Goal: Task Accomplishment & Management: Use online tool/utility

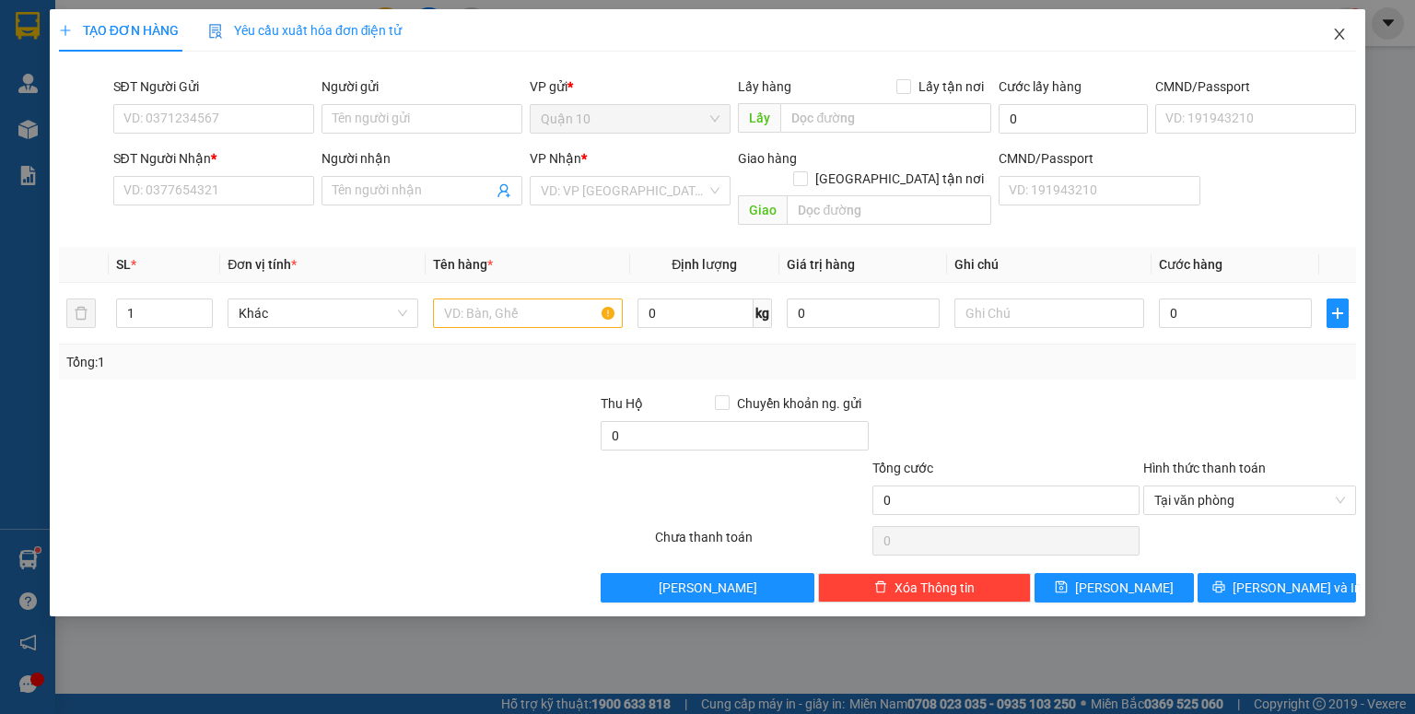
click at [1333, 31] on icon "close" at bounding box center [1339, 34] width 15 height 15
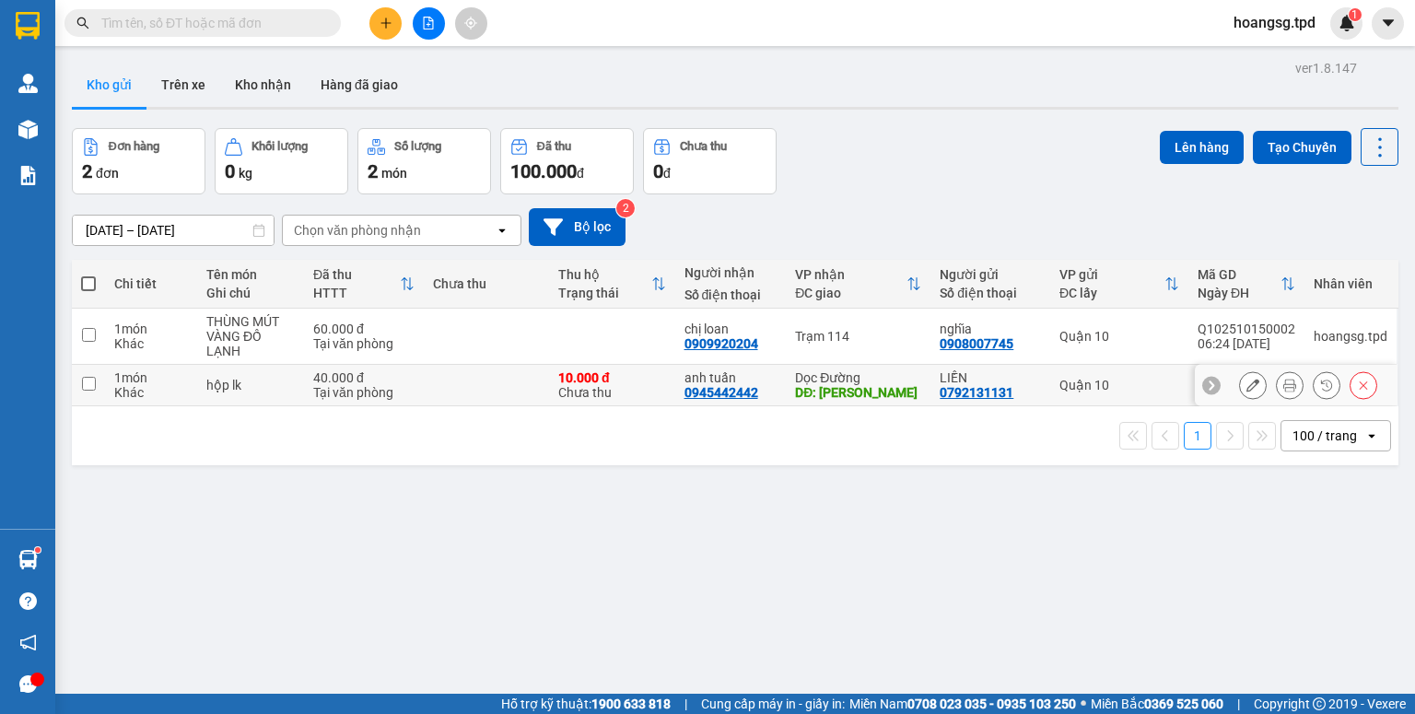
drag, startPoint x: 86, startPoint y: 390, endPoint x: 162, endPoint y: 356, distance: 83.7
click at [87, 389] on input "checkbox" at bounding box center [89, 384] width 14 height 14
checkbox input "true"
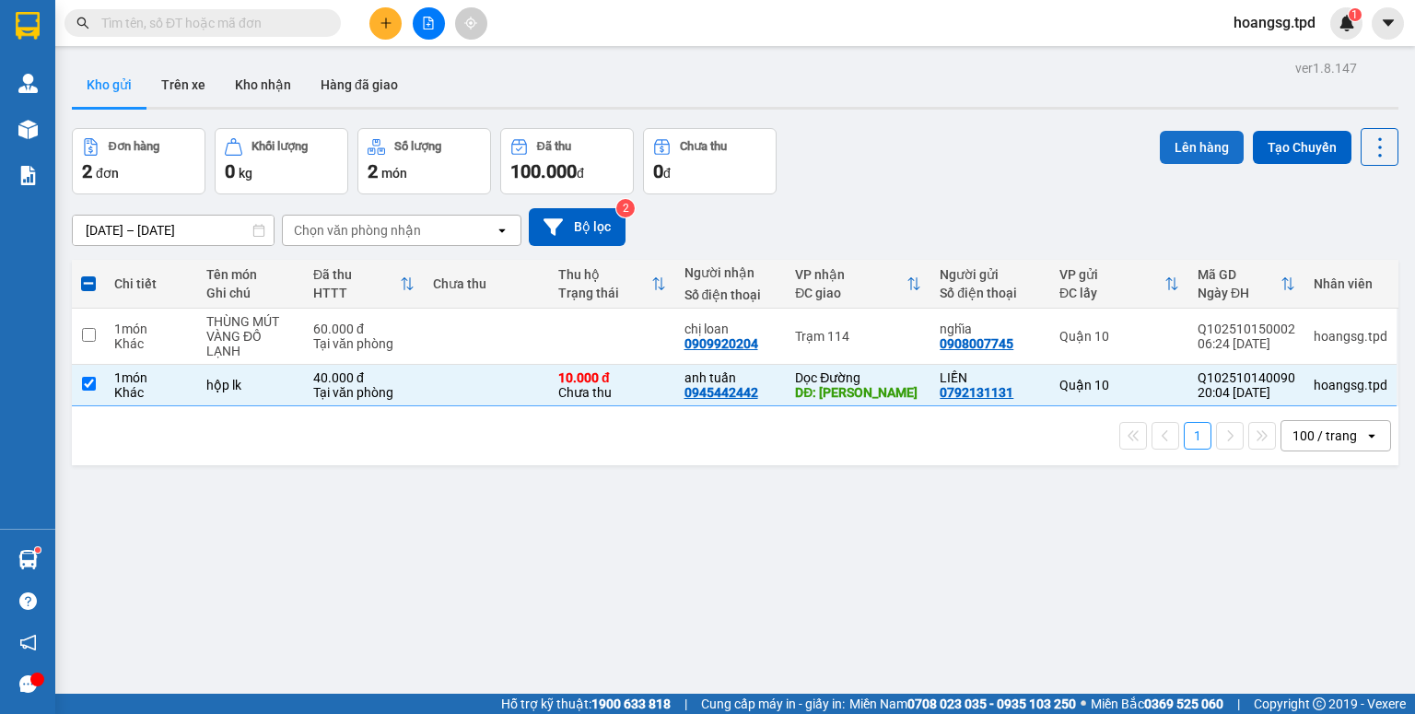
click at [1160, 137] on button "Lên hàng" at bounding box center [1202, 147] width 84 height 33
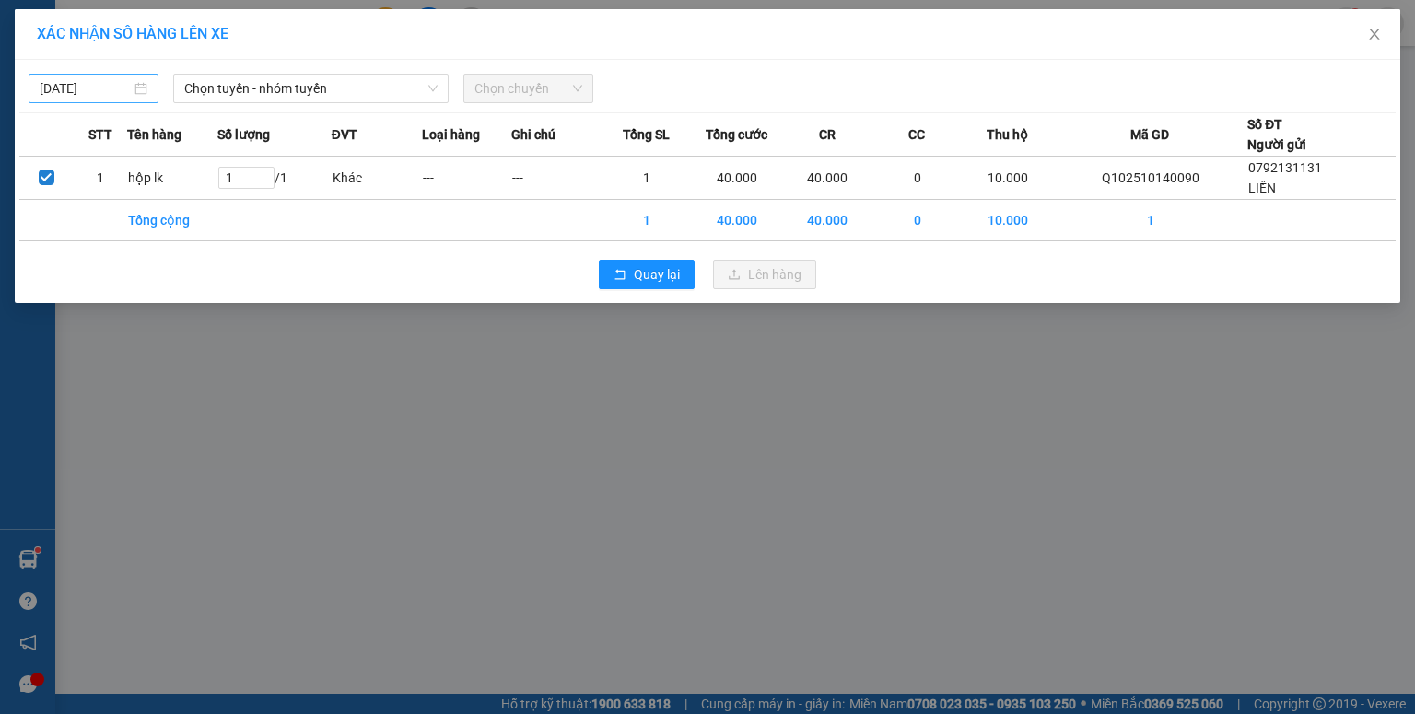
click at [59, 88] on input "[DATE]" at bounding box center [85, 88] width 91 height 20
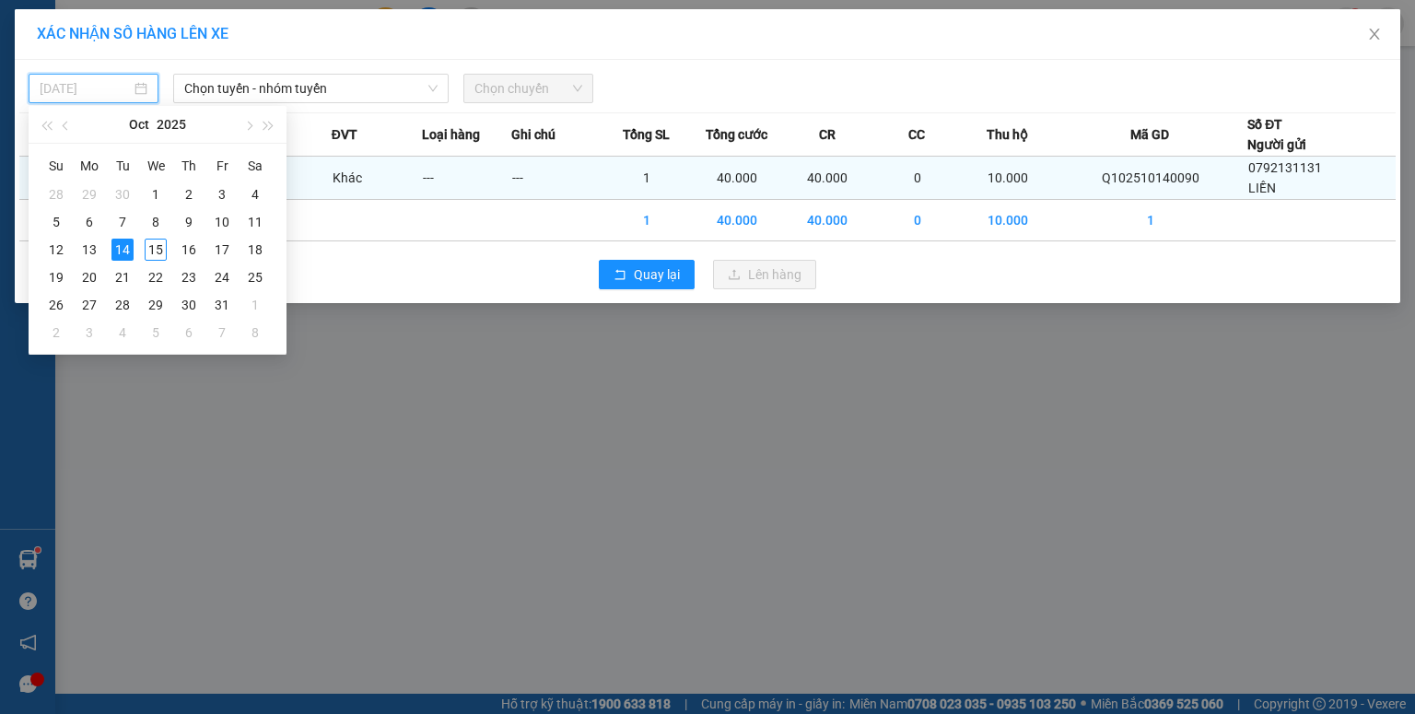
click at [154, 244] on div "15" at bounding box center [156, 250] width 22 height 22
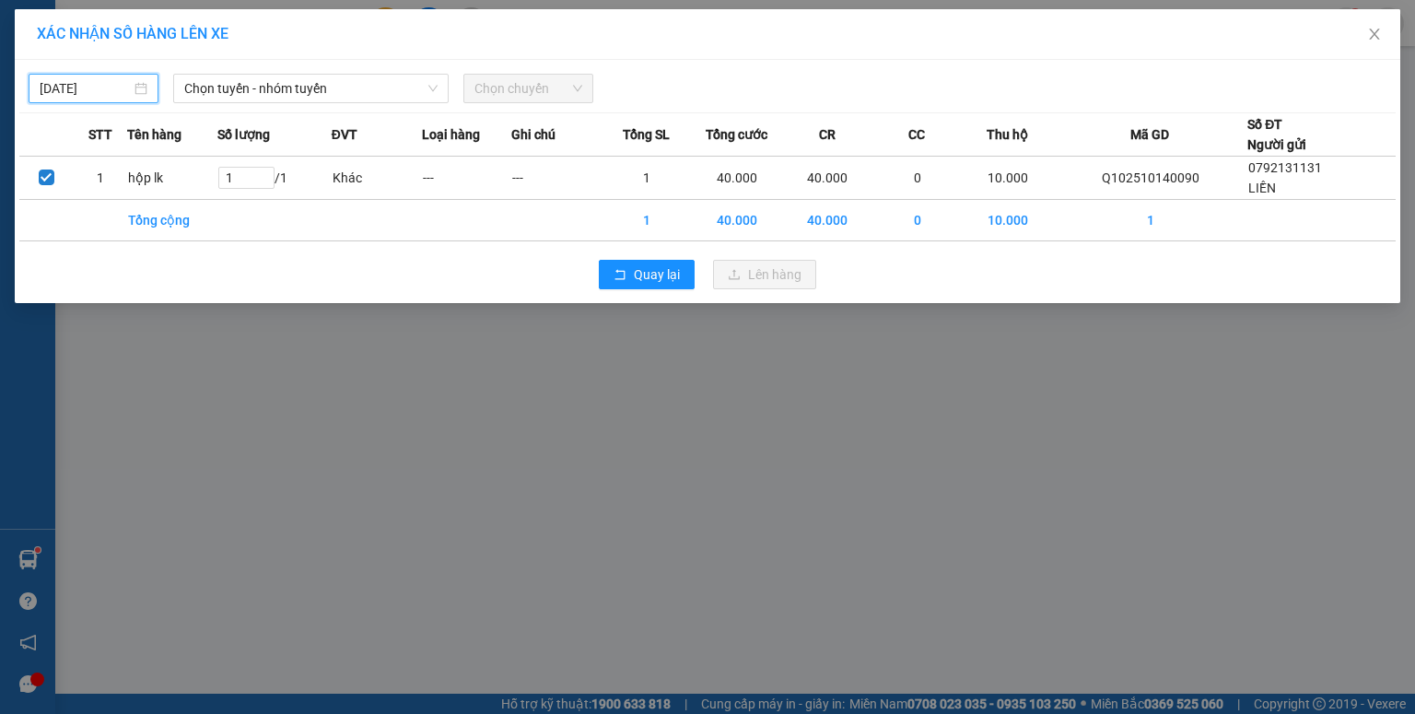
type input "[DATE]"
click at [297, 88] on span "Chọn tuyến - nhóm tuyến" at bounding box center [310, 89] width 253 height 28
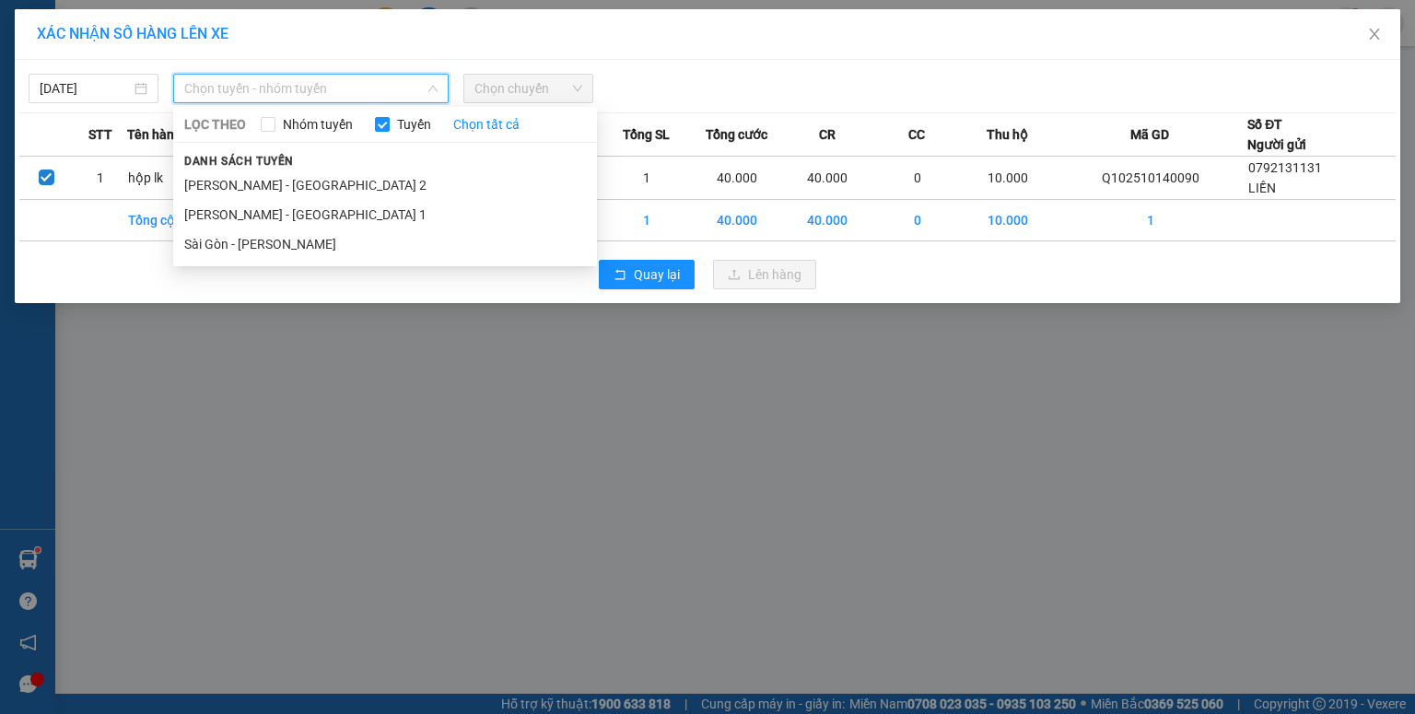
click at [279, 235] on li "Sài Gòn - [PERSON_NAME]" at bounding box center [385, 243] width 424 height 29
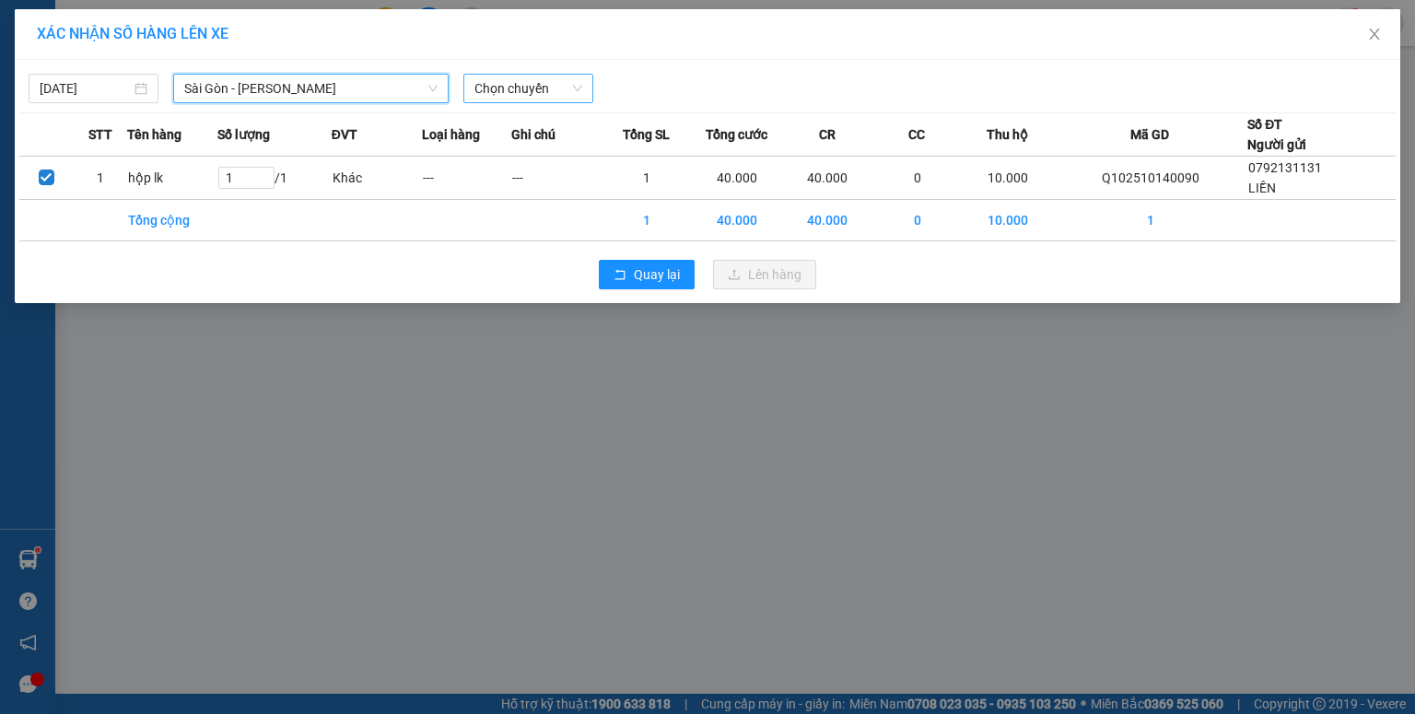
click at [490, 94] on span "Chọn chuyến" at bounding box center [528, 89] width 108 height 28
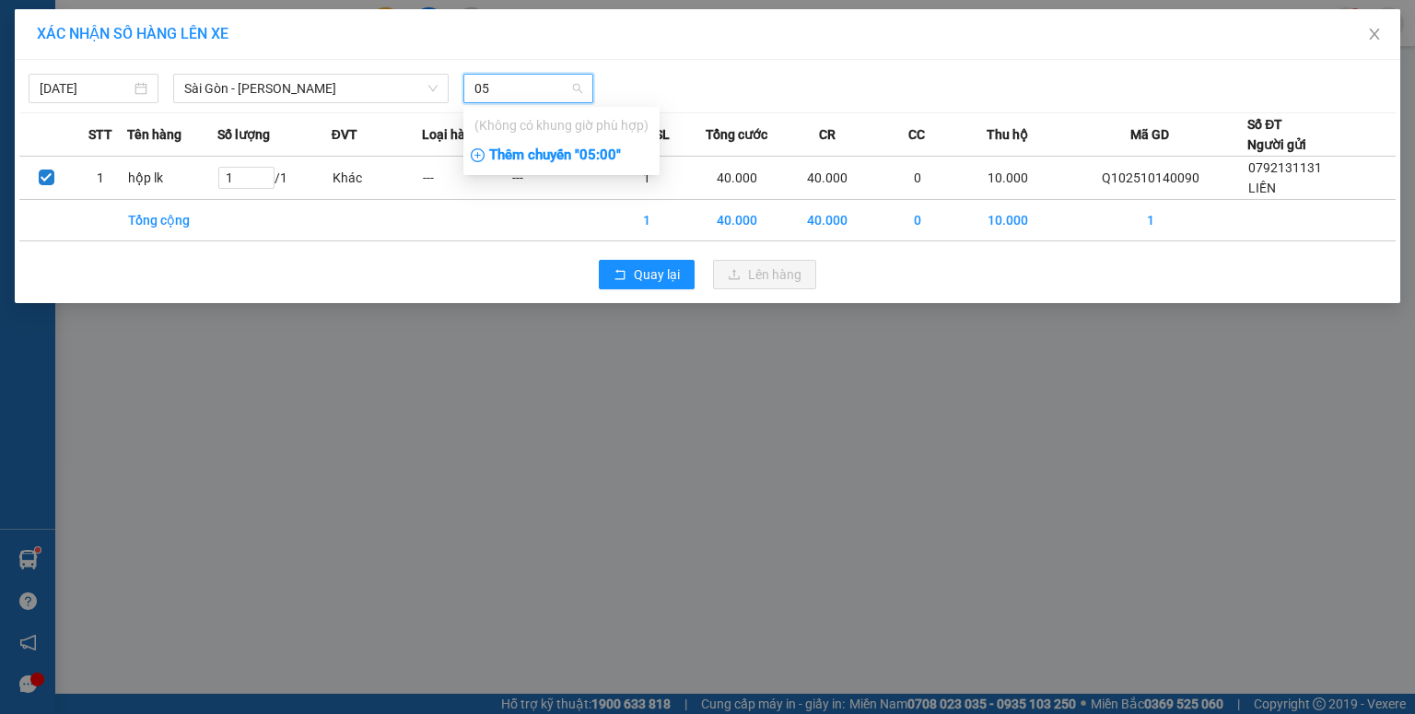
type input "05"
drag, startPoint x: 516, startPoint y: 152, endPoint x: 634, endPoint y: 155, distance: 117.9
click at [531, 151] on div "Thêm chuyến " 05:00 "" at bounding box center [561, 155] width 196 height 31
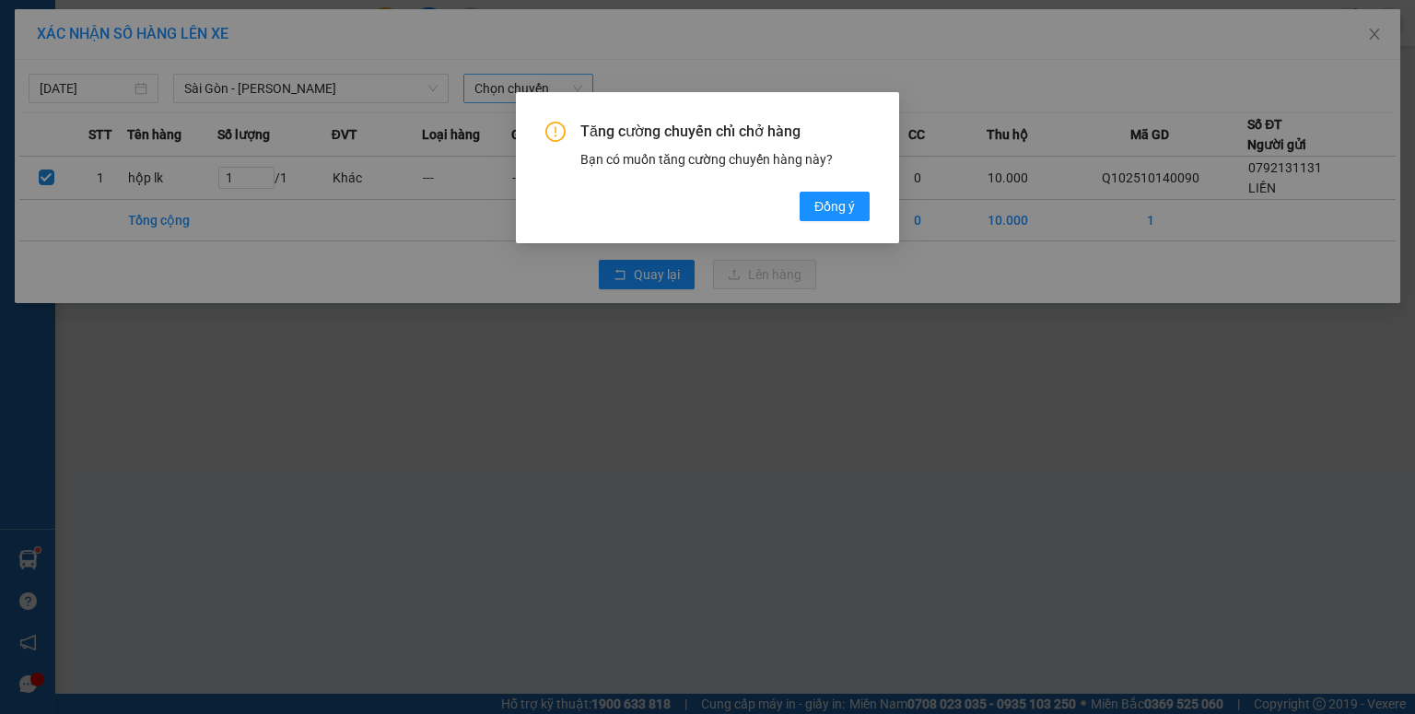
click at [798, 203] on div "Tăng cường chuyến chỉ chở hàng Bạn có muốn tăng cường chuyến hàng này? [GEOGRAP…" at bounding box center [707, 171] width 324 height 99
click at [825, 206] on span "Đồng ý" at bounding box center [834, 206] width 41 height 20
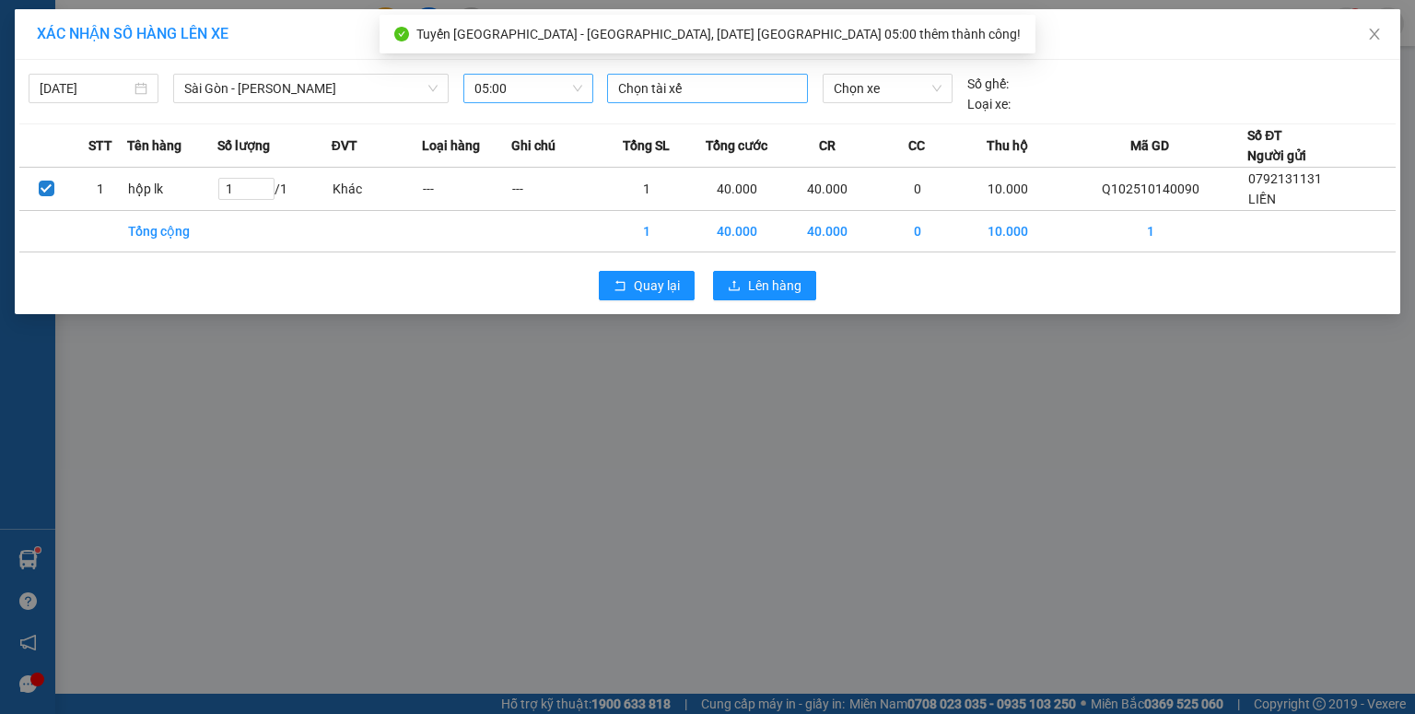
click at [707, 89] on div at bounding box center [708, 88] width 192 height 22
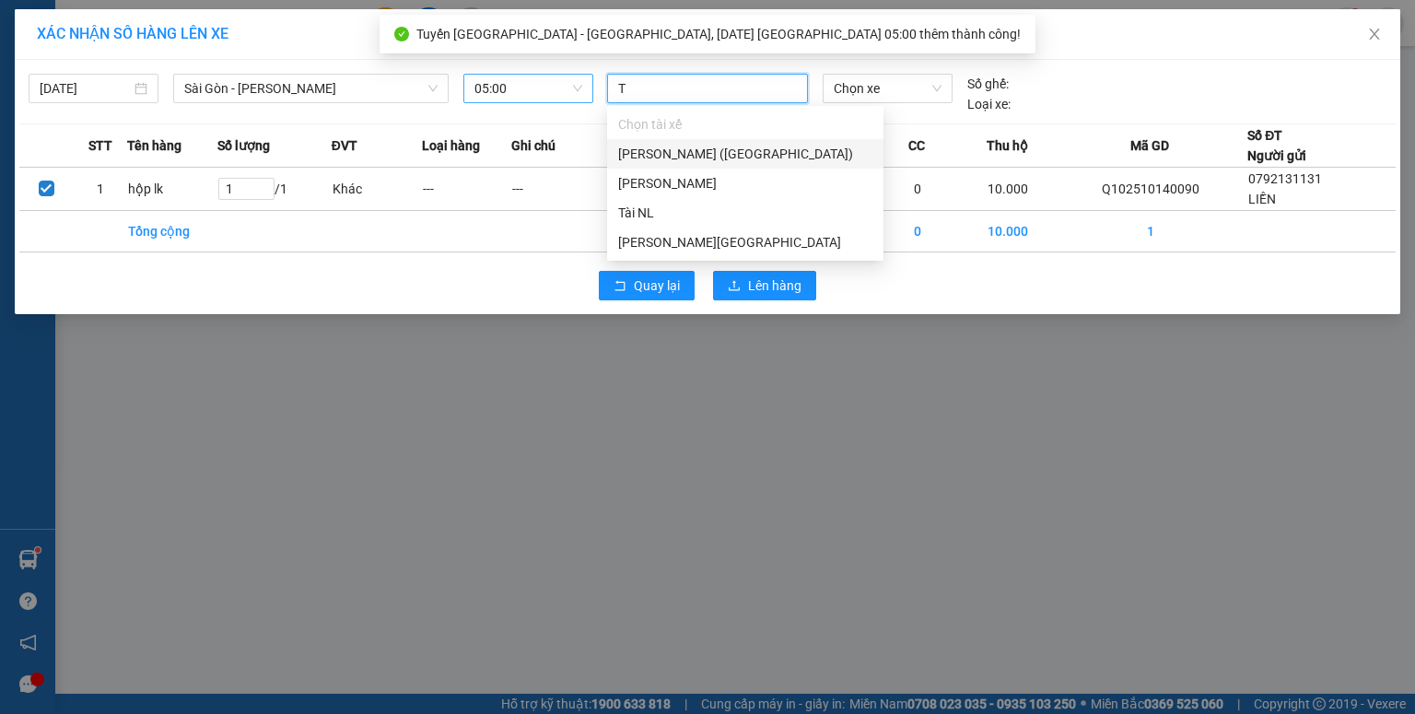
type input "TÀ"
drag, startPoint x: 667, startPoint y: 204, endPoint x: 687, endPoint y: 188, distance: 26.2
click at [668, 204] on div "Tài NL" at bounding box center [745, 213] width 254 height 20
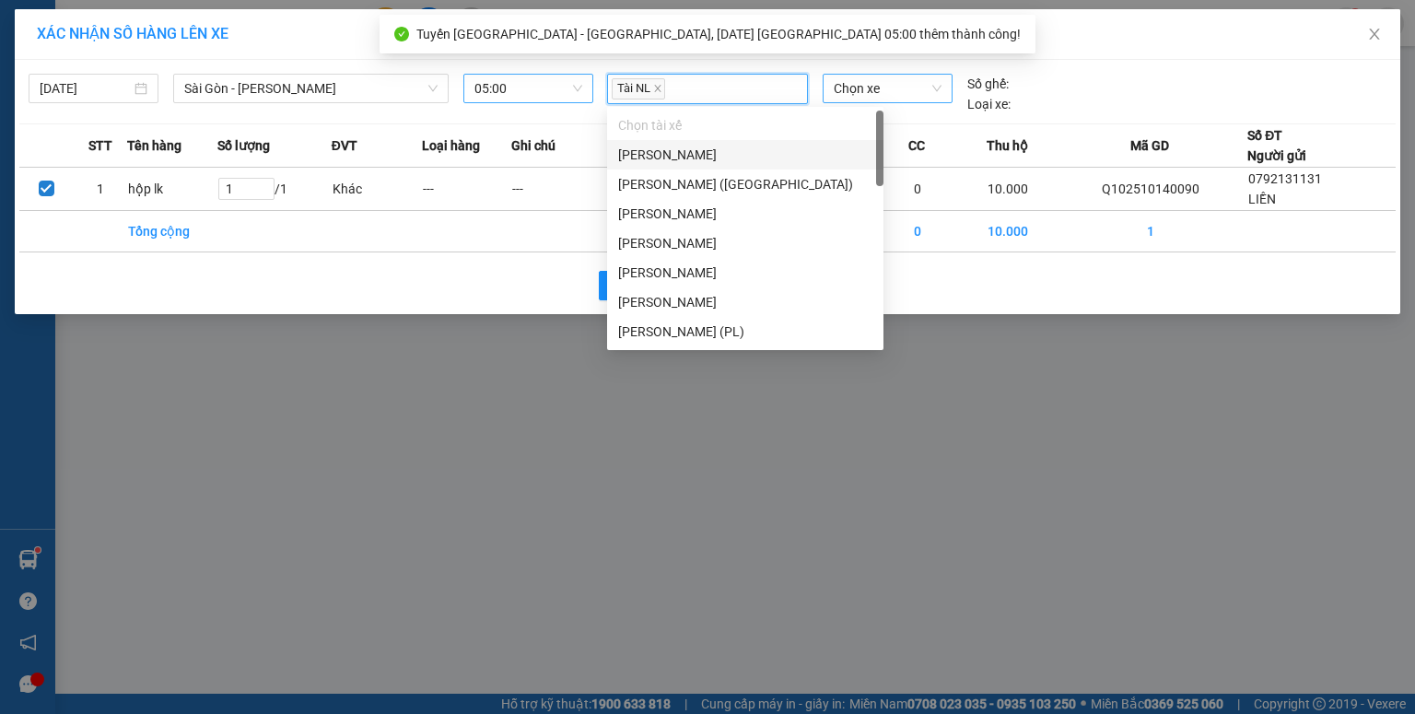
click at [852, 85] on span "Chọn xe" at bounding box center [887, 89] width 107 height 28
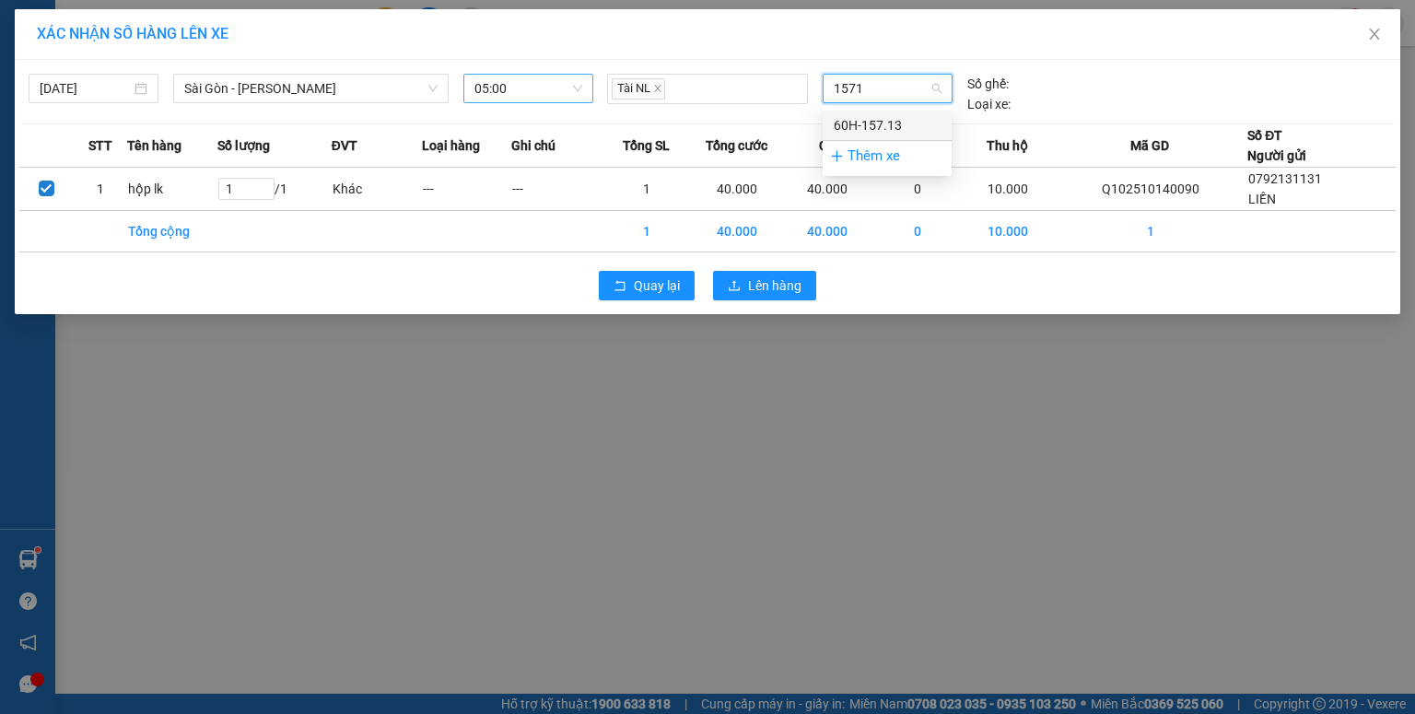
type input "15713"
click at [854, 119] on div "60H-157.13" at bounding box center [887, 125] width 107 height 20
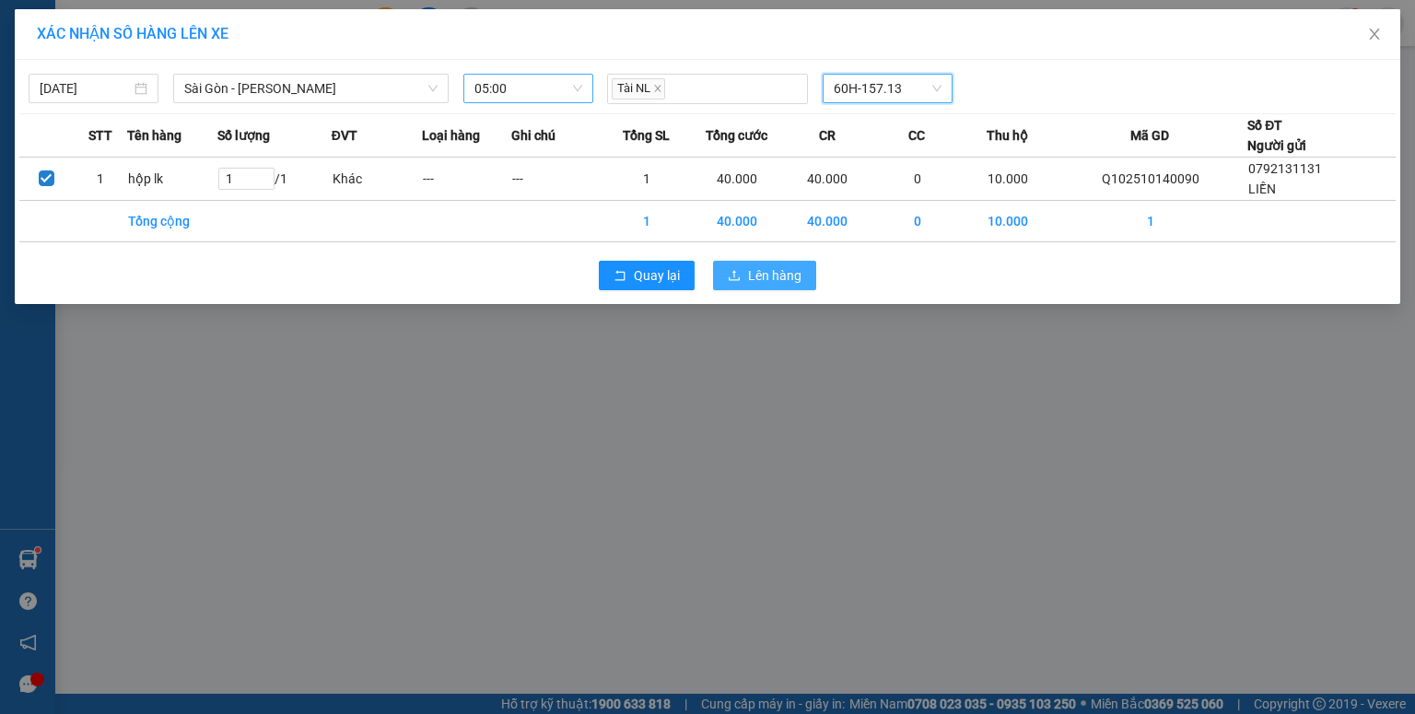
click at [790, 265] on span "Lên hàng" at bounding box center [774, 275] width 53 height 20
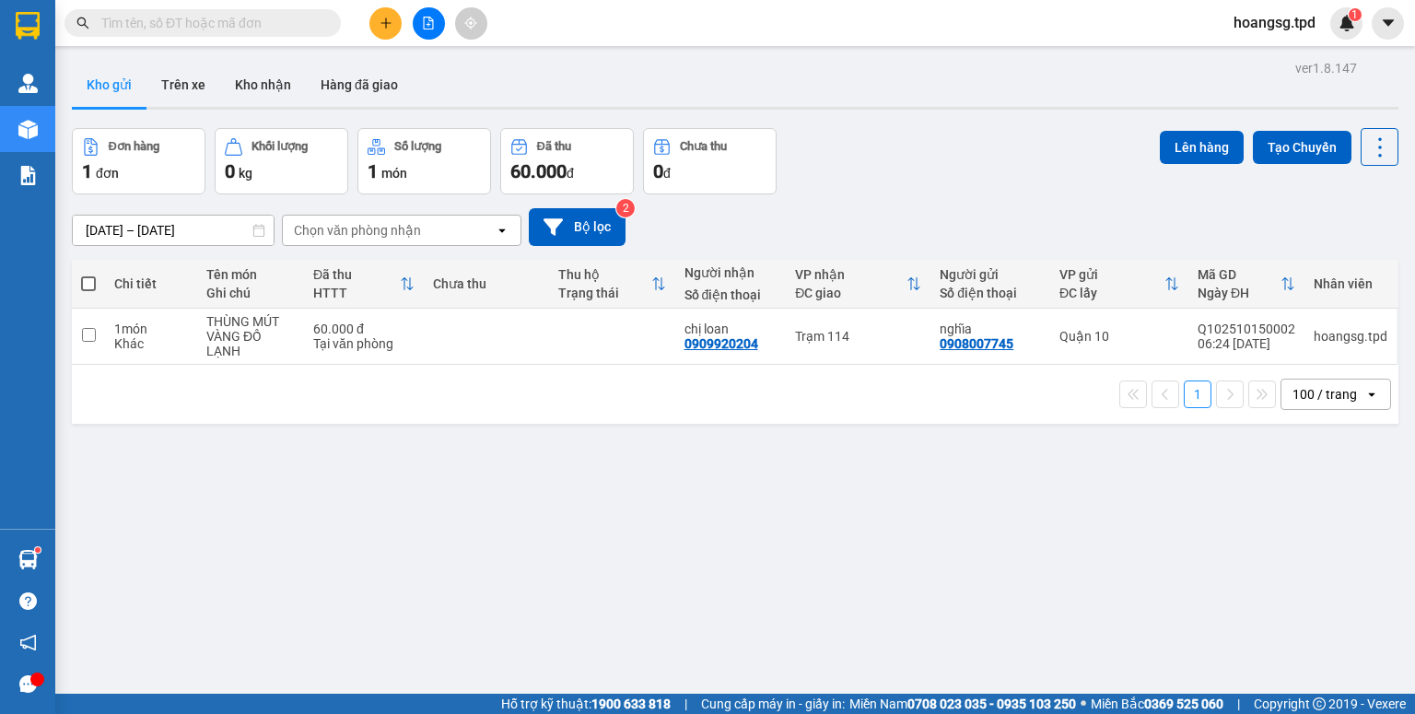
drag, startPoint x: 88, startPoint y: 276, endPoint x: 269, endPoint y: 212, distance: 191.7
click at [93, 276] on span at bounding box center [88, 283] width 15 height 15
click at [88, 274] on input "checkbox" at bounding box center [88, 274] width 0 height 0
checkbox input "true"
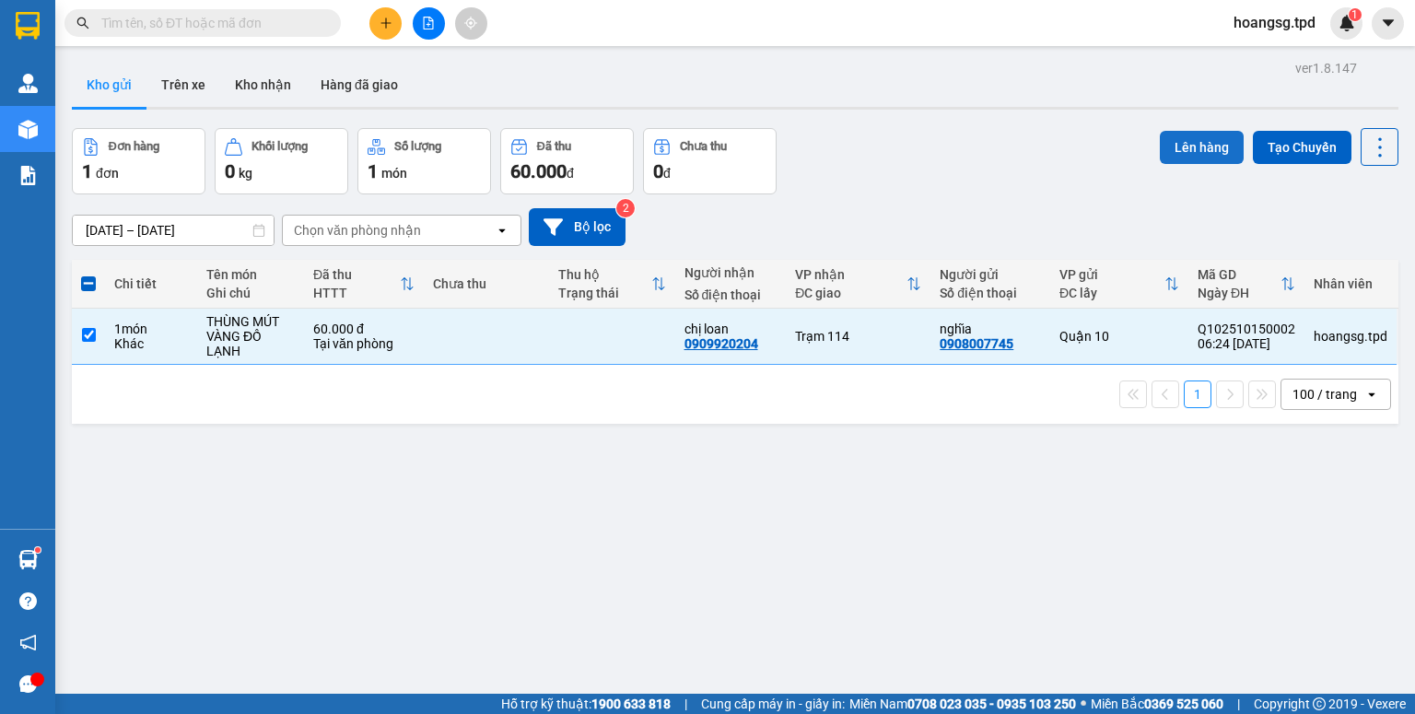
click at [1183, 143] on button "Lên hàng" at bounding box center [1202, 147] width 84 height 33
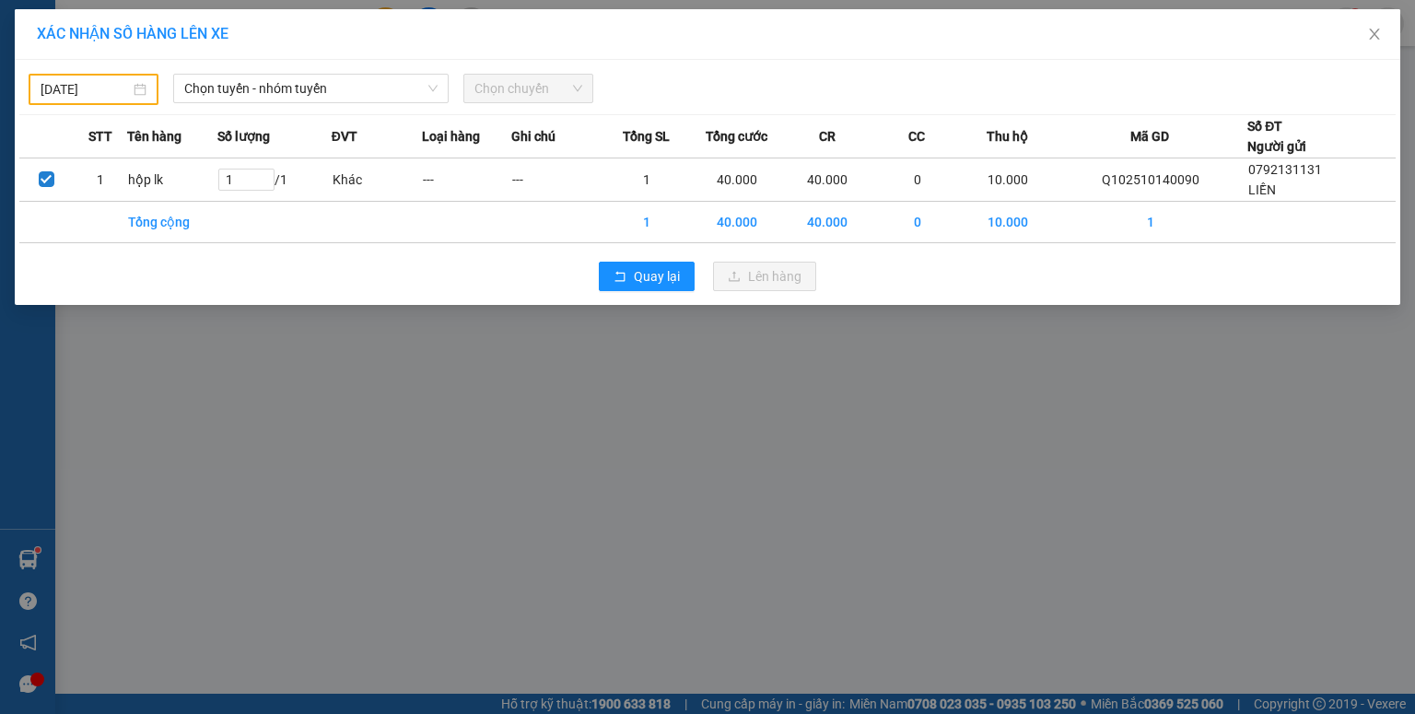
click at [52, 91] on input "[DATE]" at bounding box center [85, 89] width 89 height 20
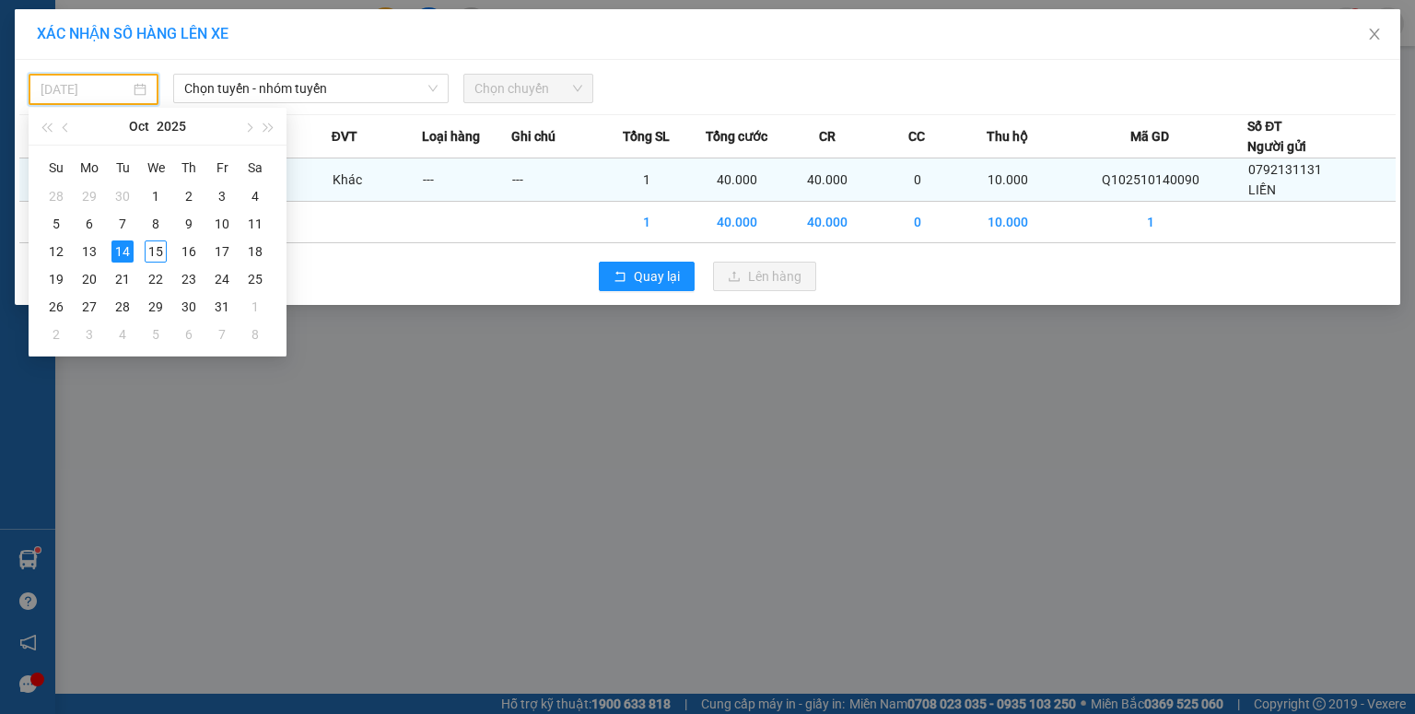
drag, startPoint x: 153, startPoint y: 251, endPoint x: 213, endPoint y: 179, distance: 93.5
click at [161, 243] on div "15" at bounding box center [156, 251] width 22 height 22
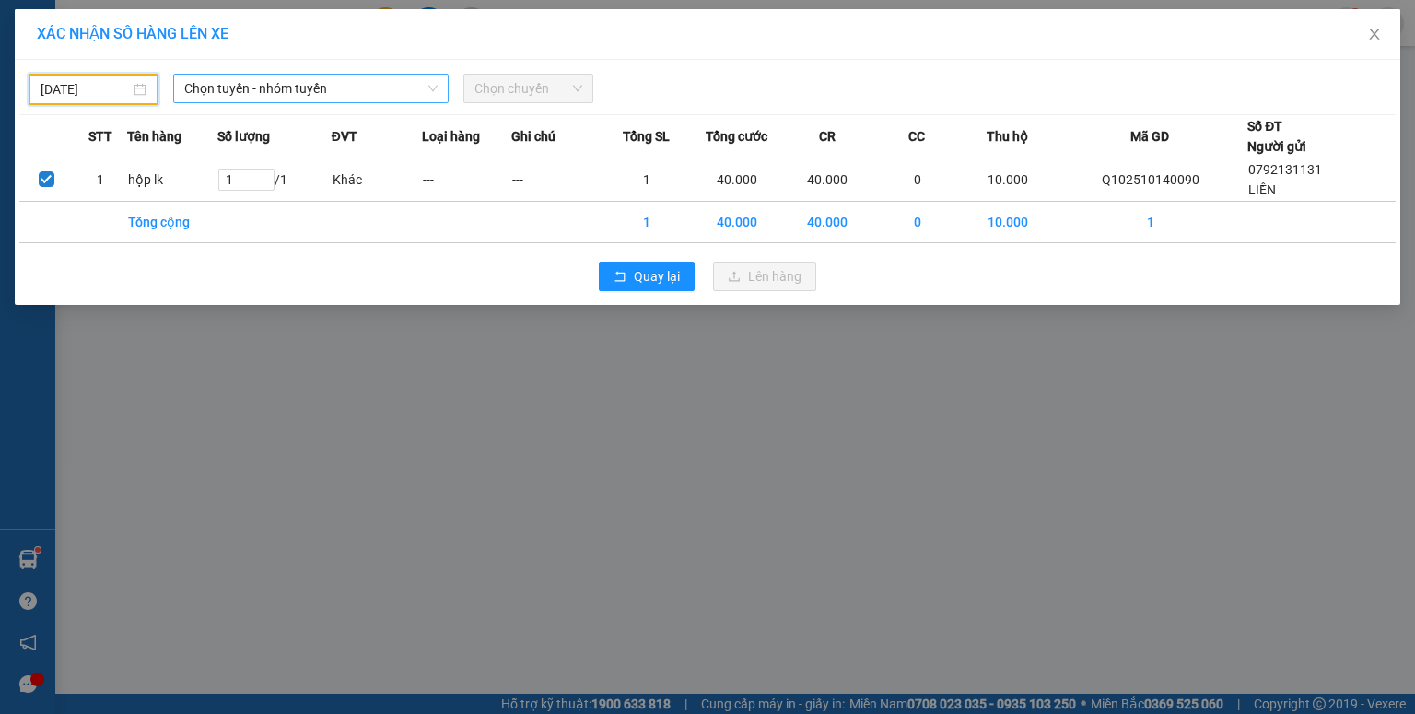
click at [278, 98] on span "Chọn tuyến - nhóm tuyến" at bounding box center [310, 89] width 253 height 28
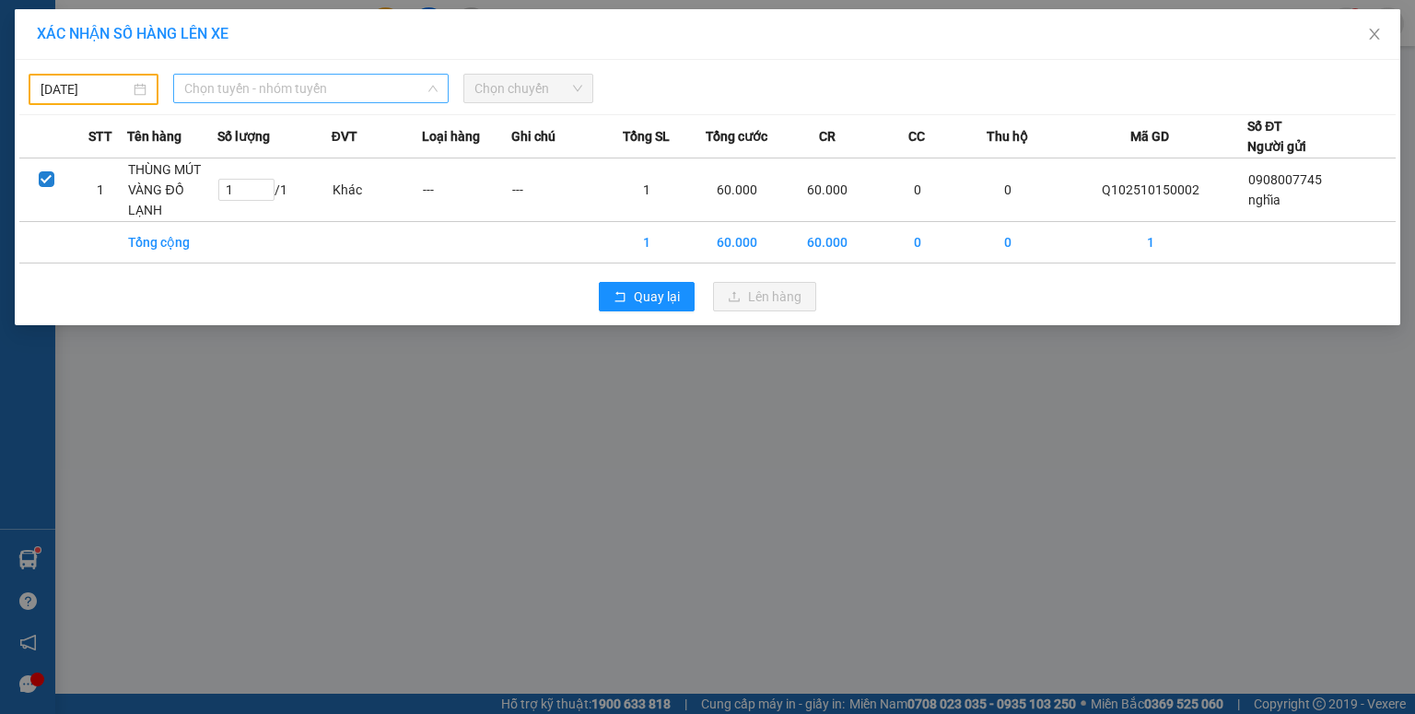
type input "[DATE]"
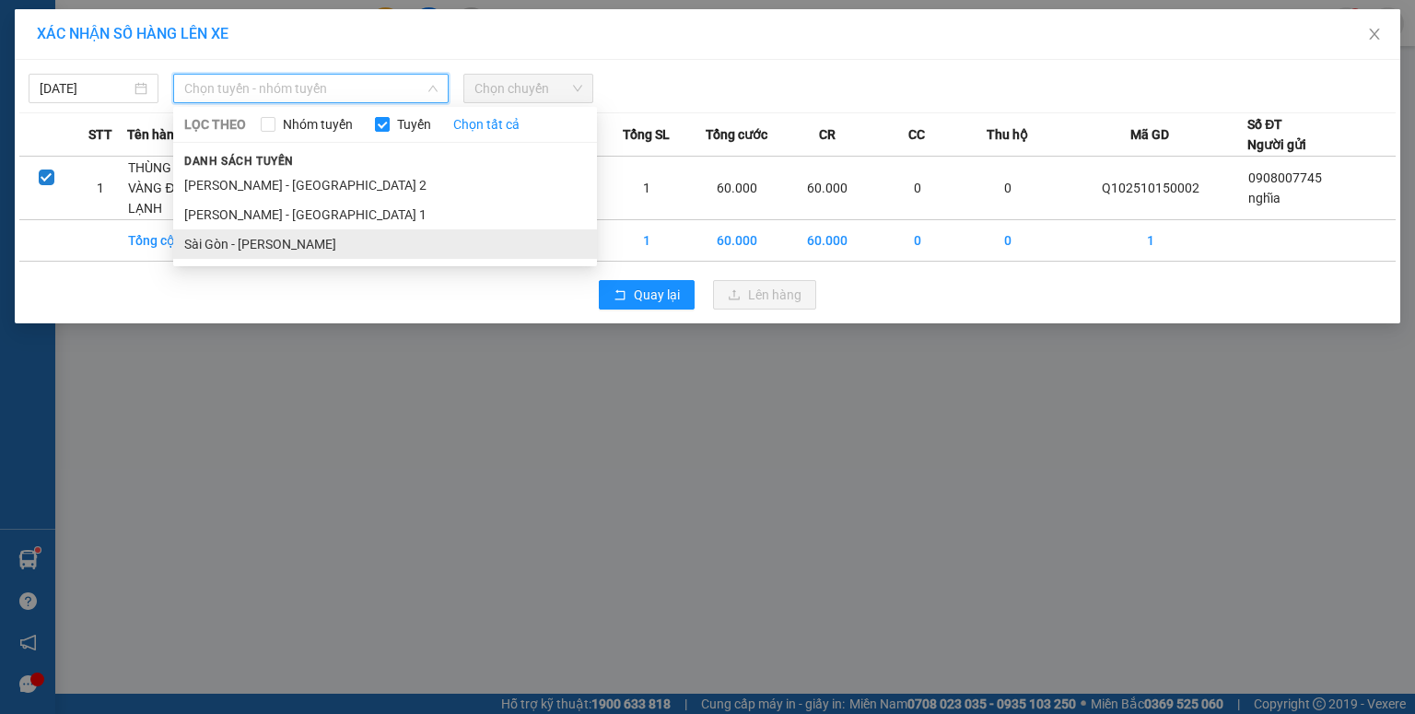
drag, startPoint x: 251, startPoint y: 244, endPoint x: 391, endPoint y: 160, distance: 163.2
click at [255, 243] on li "Sài Gòn - [PERSON_NAME]" at bounding box center [385, 243] width 424 height 29
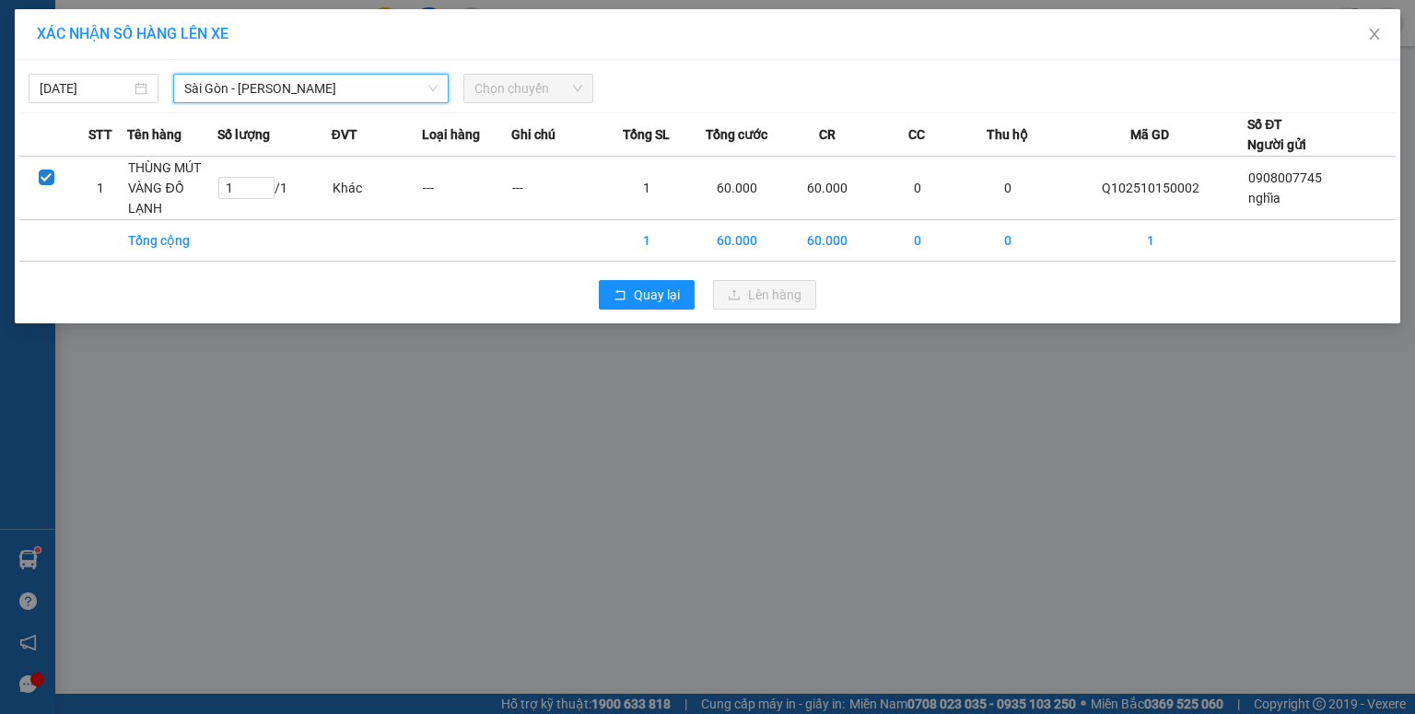
click at [489, 85] on span "Chọn chuyến" at bounding box center [528, 89] width 108 height 28
click at [508, 91] on span "Chọn chuyến" at bounding box center [528, 89] width 108 height 28
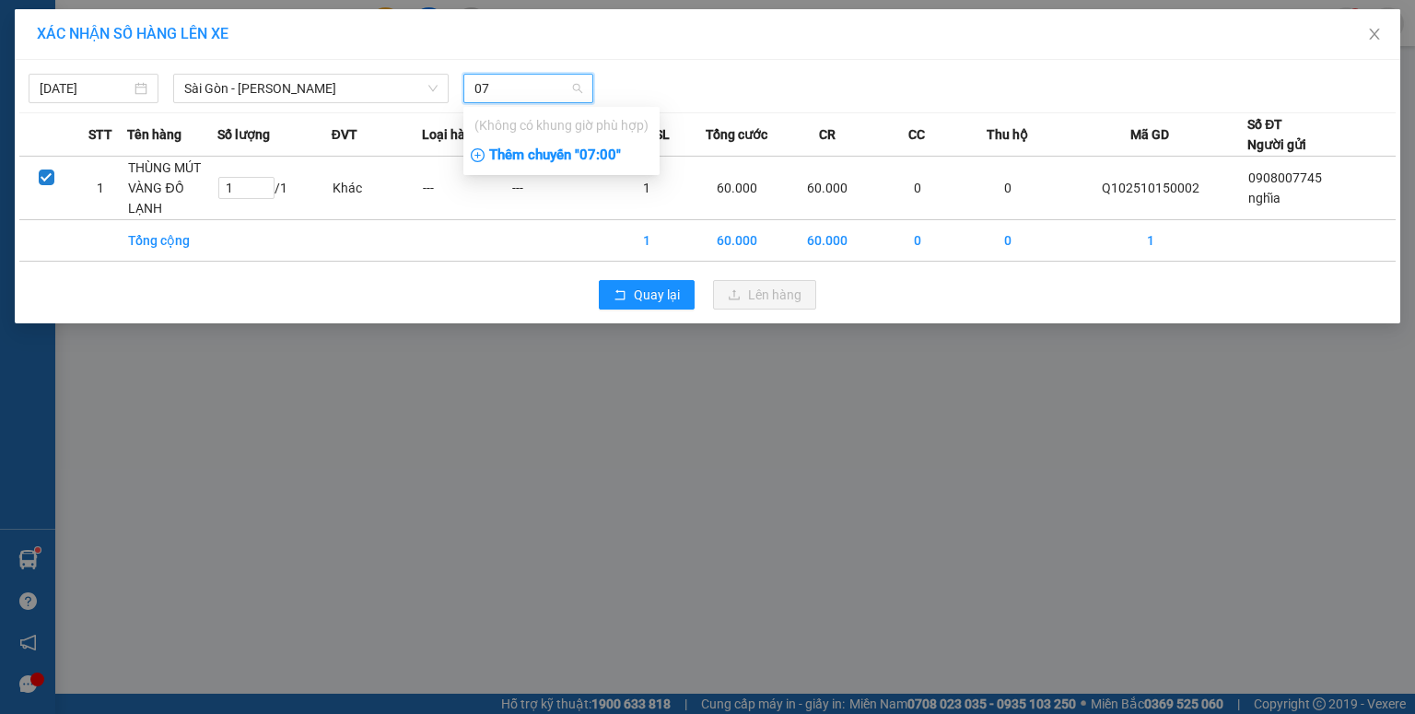
type input "07"
click at [529, 156] on div "Thêm chuyến " 07:00 "" at bounding box center [561, 155] width 196 height 31
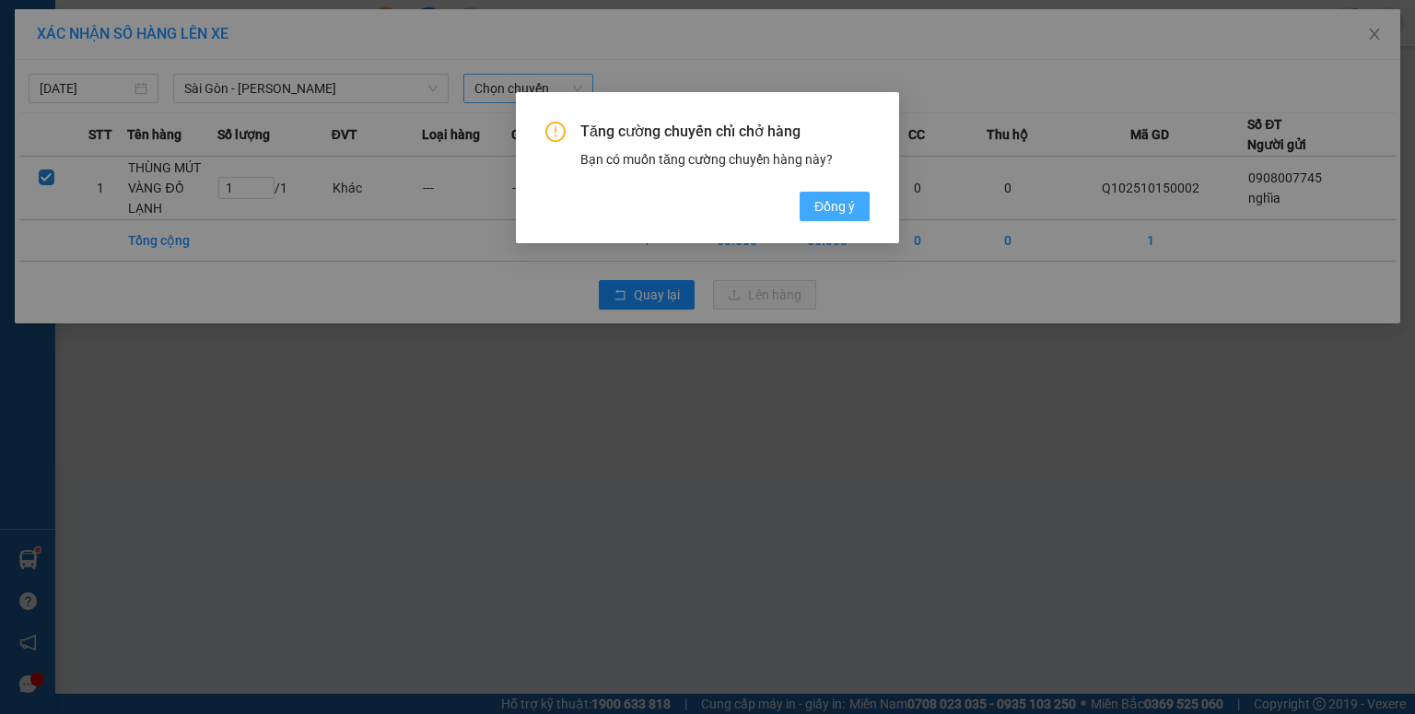
click at [814, 212] on span "Đồng ý" at bounding box center [834, 206] width 41 height 20
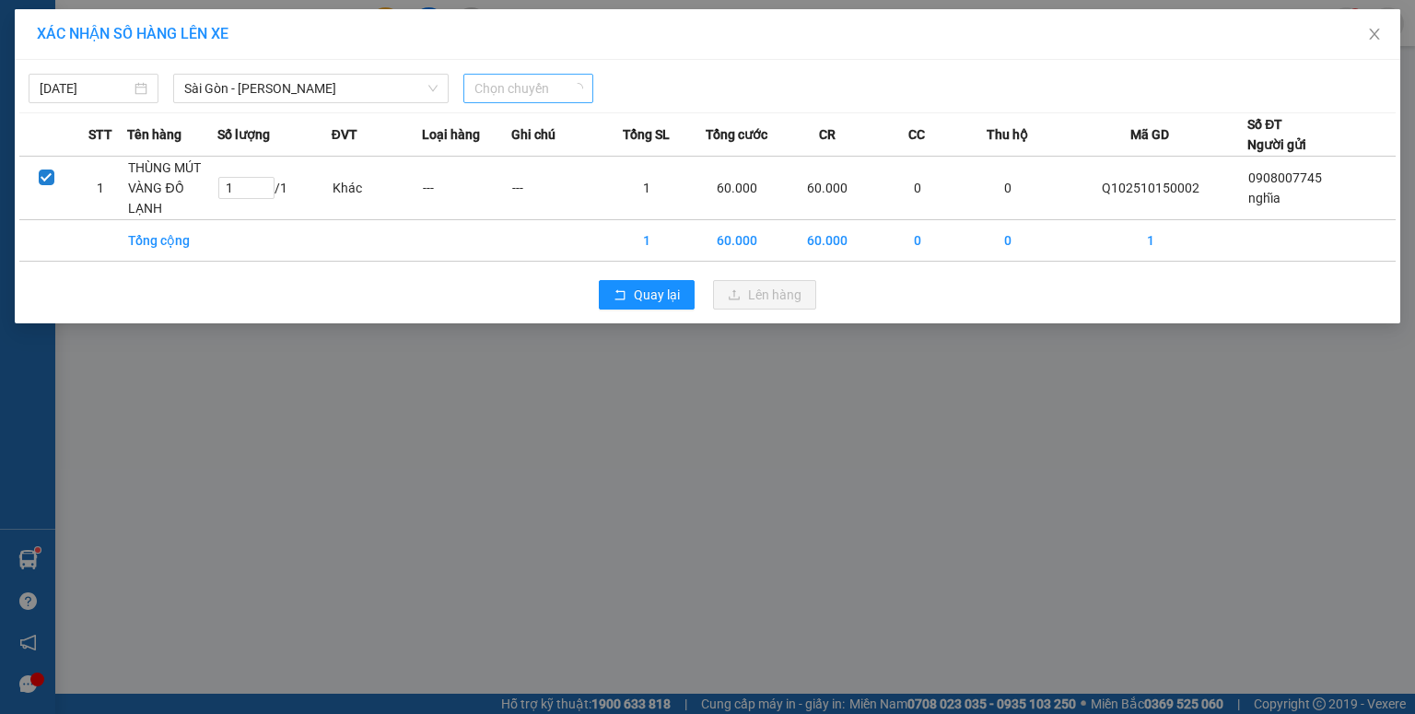
click at [543, 93] on span "Chọn chuyến" at bounding box center [528, 89] width 108 height 28
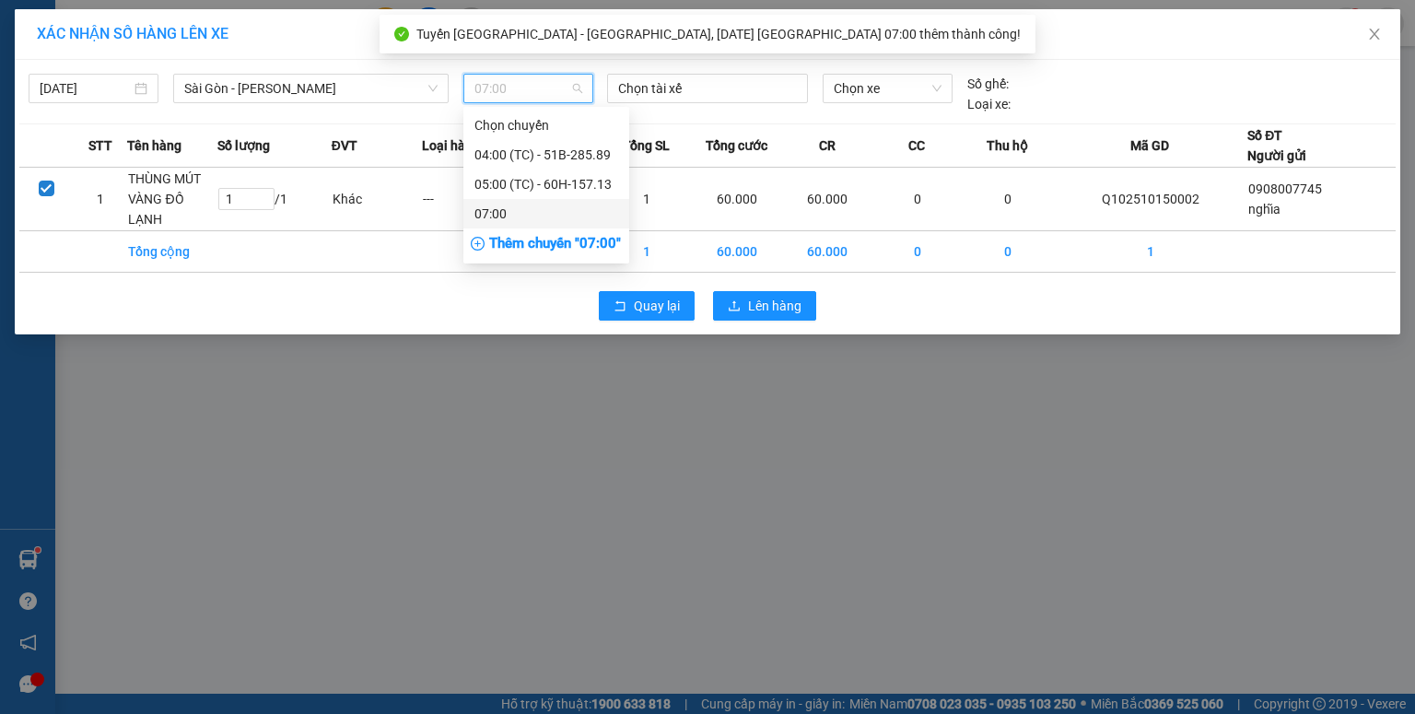
click at [526, 242] on div "Thêm chuyến " 07:00 "" at bounding box center [546, 243] width 166 height 31
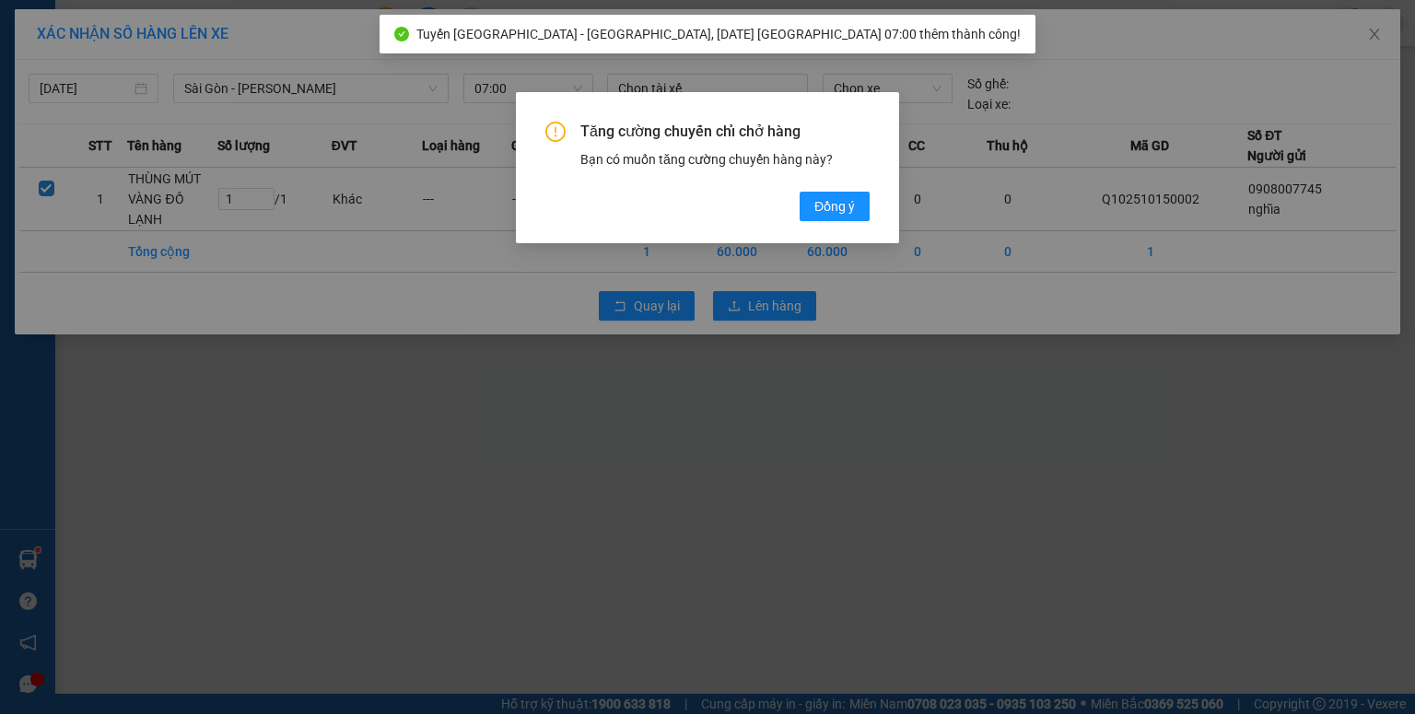
drag, startPoint x: 832, startPoint y: 202, endPoint x: 781, endPoint y: 208, distance: 51.1
click at [830, 204] on span "Đồng ý" at bounding box center [834, 206] width 41 height 20
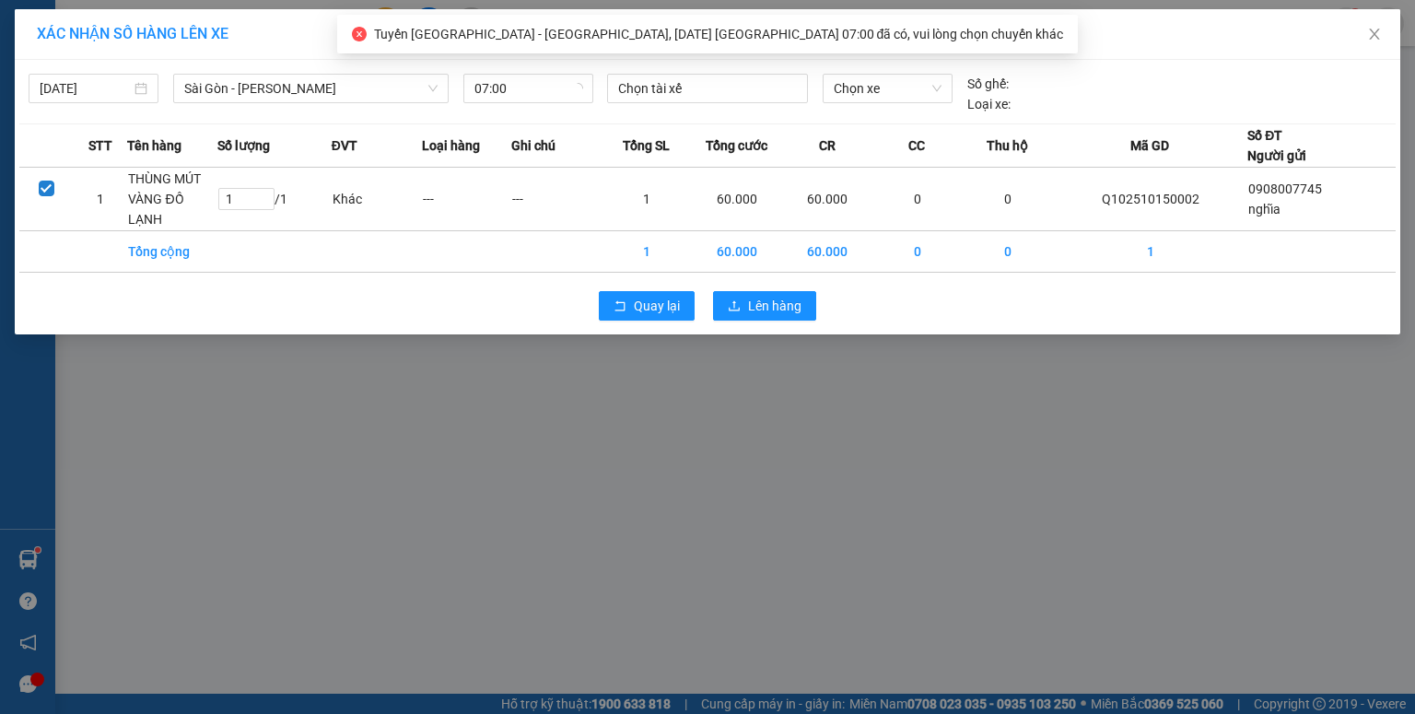
click at [730, 41] on span "Tuyến [GEOGRAPHIC_DATA] - [GEOGRAPHIC_DATA], [DATE] [GEOGRAPHIC_DATA] 07:00 đã …" at bounding box center [719, 34] width 690 height 15
click at [578, 91] on icon "loading" at bounding box center [577, 88] width 11 height 11
click at [692, 88] on div at bounding box center [708, 88] width 192 height 22
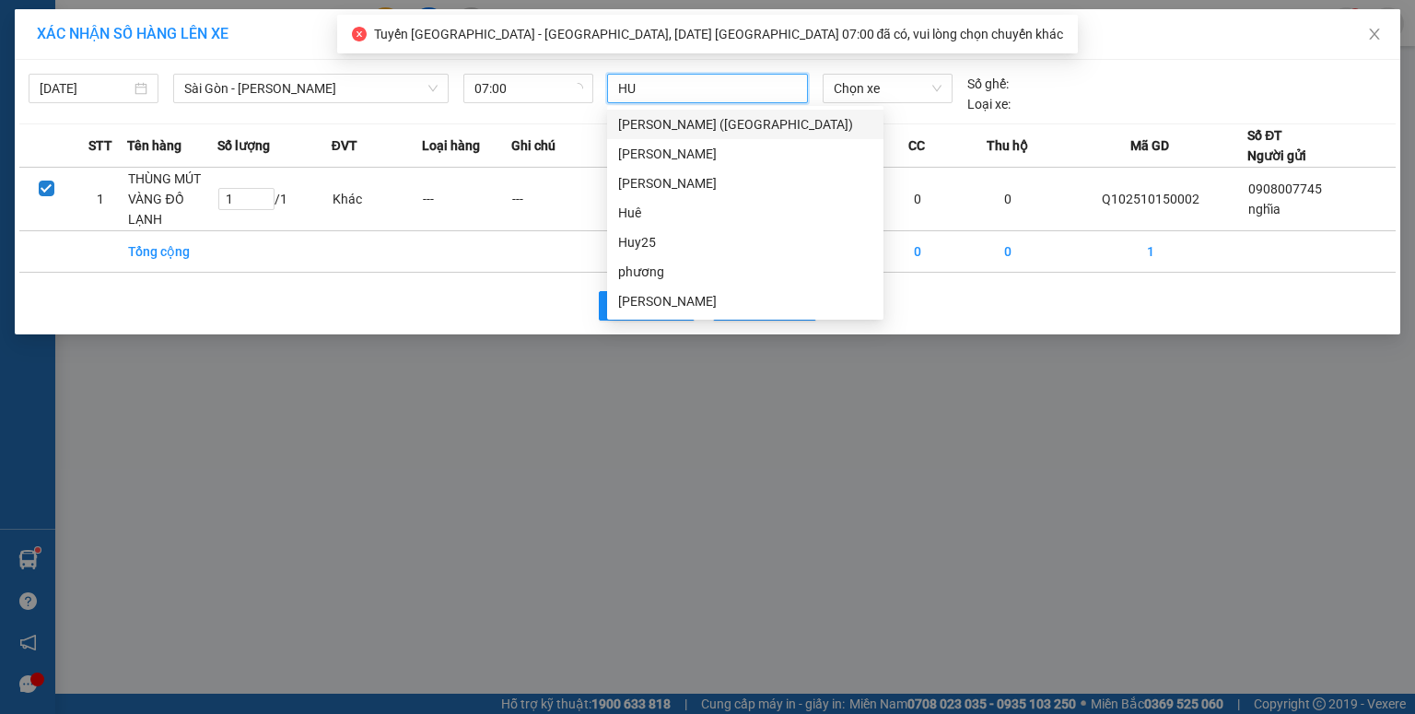
type input "HUN"
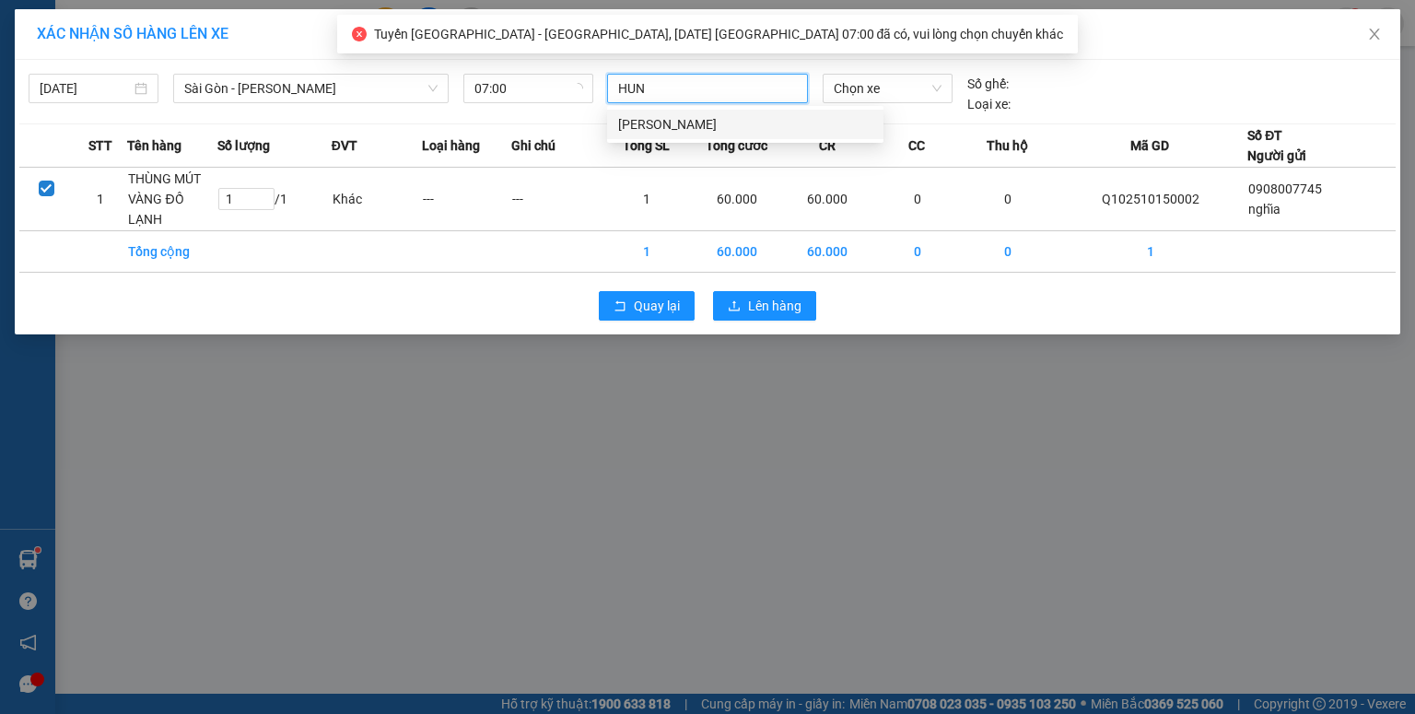
drag, startPoint x: 696, startPoint y: 122, endPoint x: 791, endPoint y: 101, distance: 97.0
click at [696, 123] on div "[PERSON_NAME]" at bounding box center [745, 124] width 254 height 20
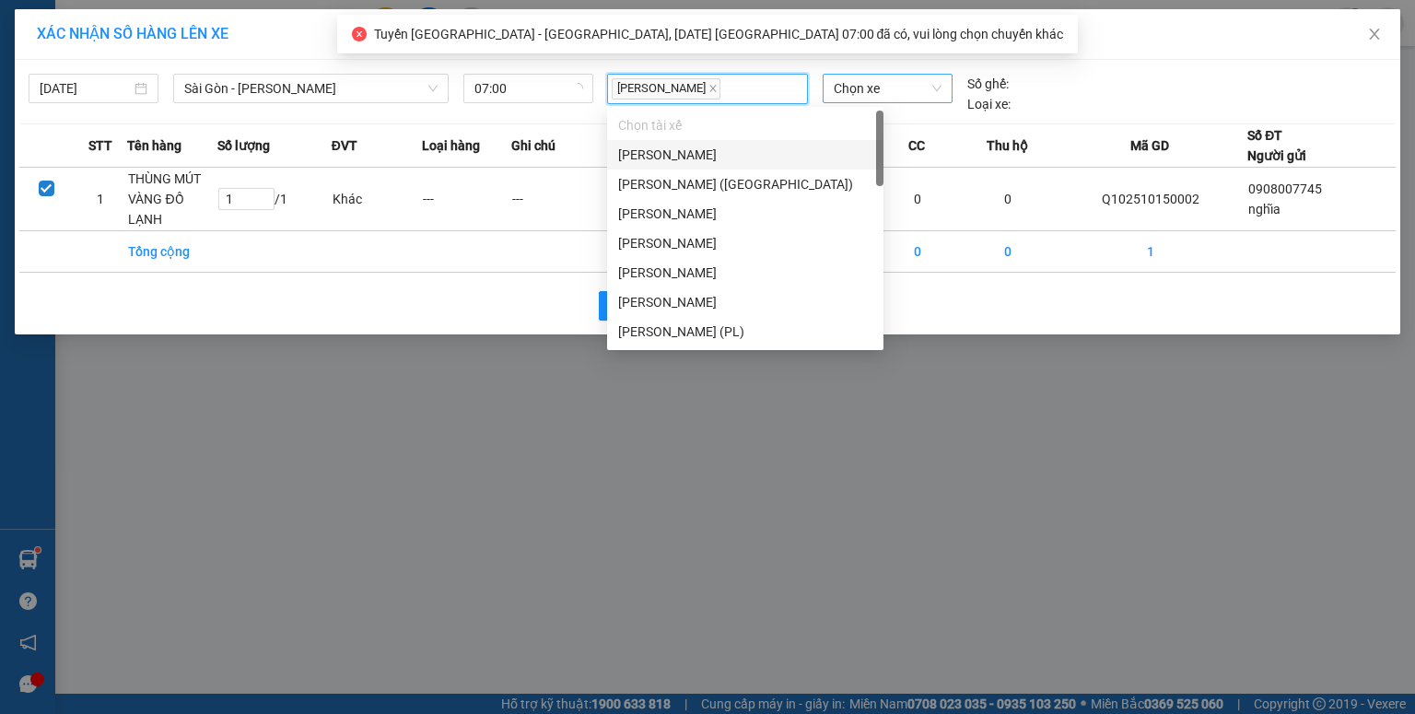
click at [856, 89] on span "Chọn xe" at bounding box center [887, 89] width 107 height 28
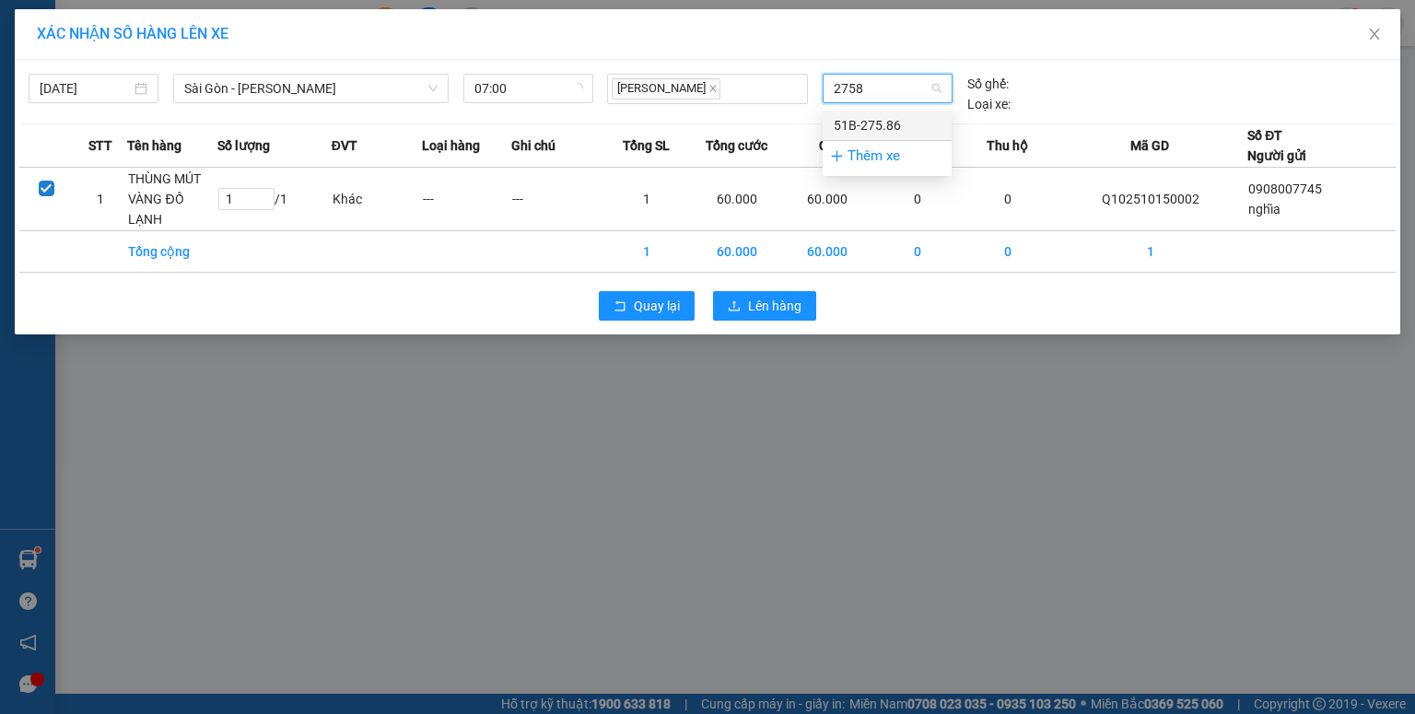
type input "27586"
click at [869, 127] on div "51B-275.86" at bounding box center [887, 125] width 107 height 20
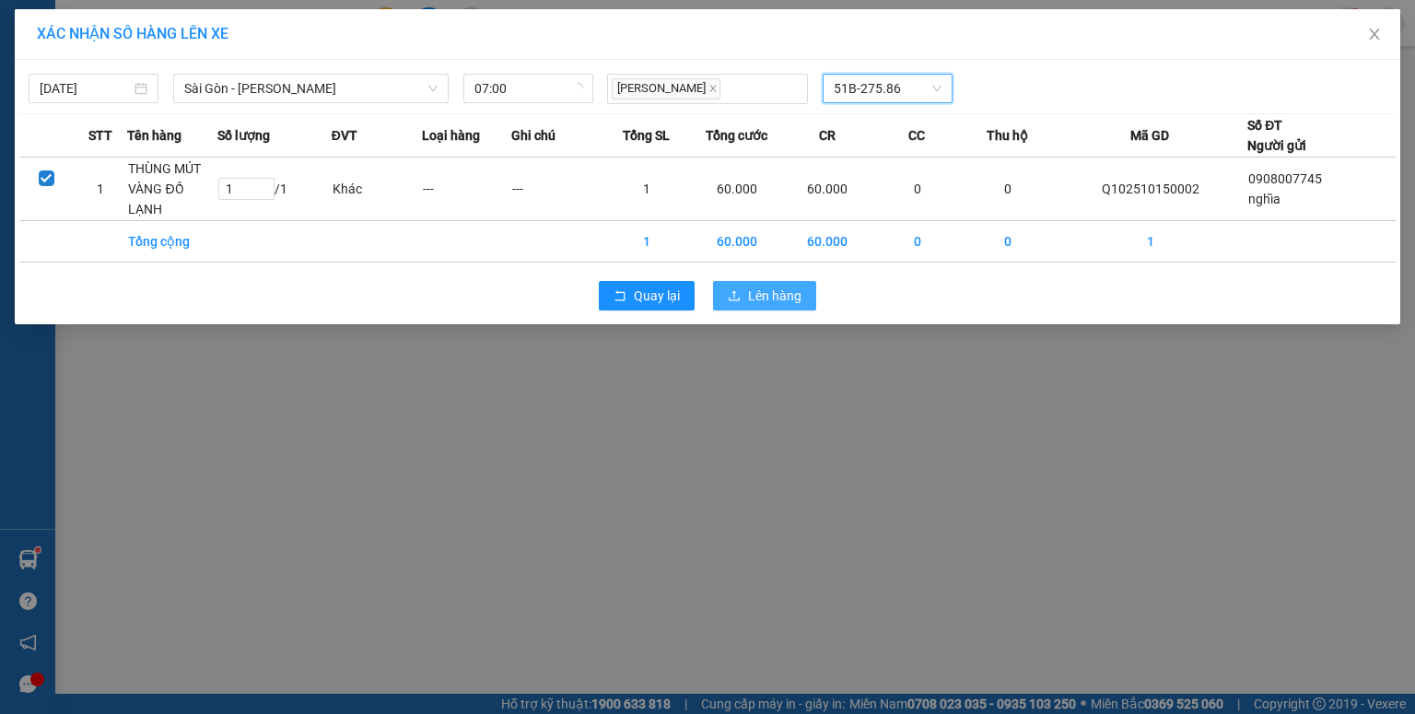
click at [741, 289] on button "Lên hàng" at bounding box center [764, 295] width 103 height 29
